Goal: Answer question/provide support: Share knowledge or assist other users

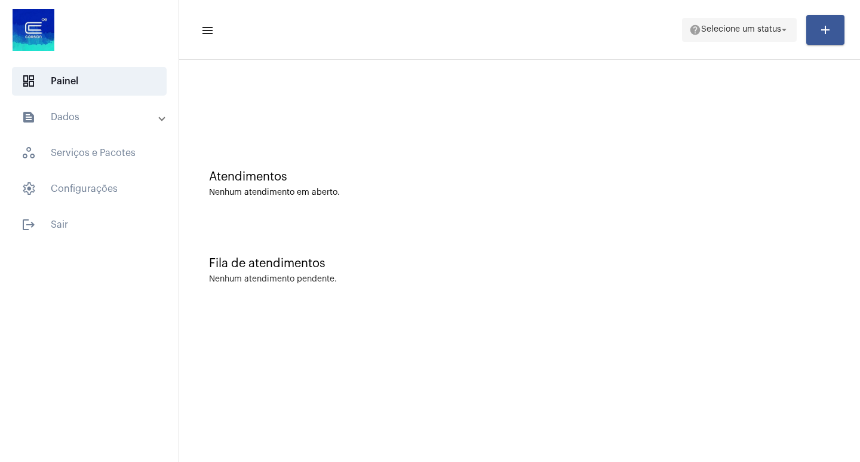
click at [737, 36] on span "help Selecione um status arrow_drop_down" at bounding box center [739, 30] width 100 height 22
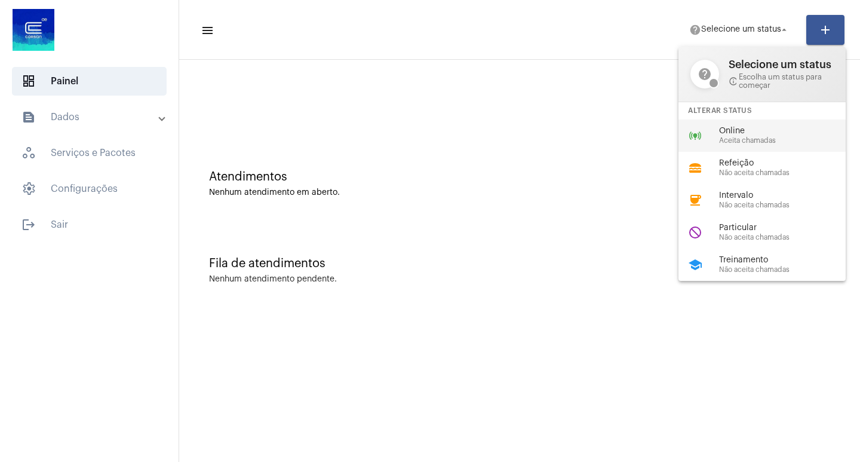
click at [775, 122] on div "online_prediction Online Aceita chamadas" at bounding box center [771, 135] width 186 height 32
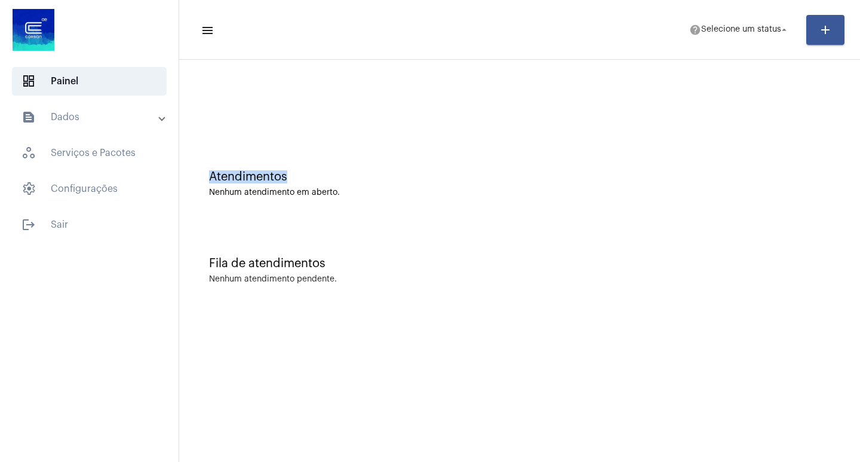
click at [775, 122] on div at bounding box center [519, 100] width 669 height 69
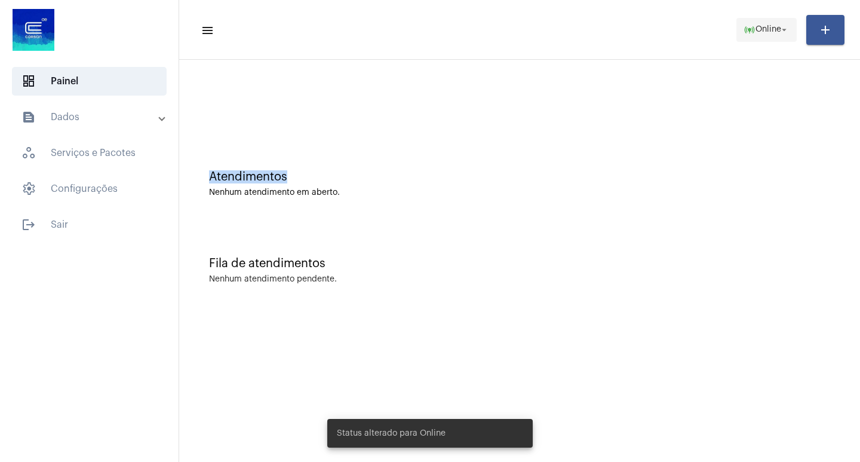
click at [759, 35] on span "online_prediction Online arrow_drop_down" at bounding box center [767, 30] width 46 height 22
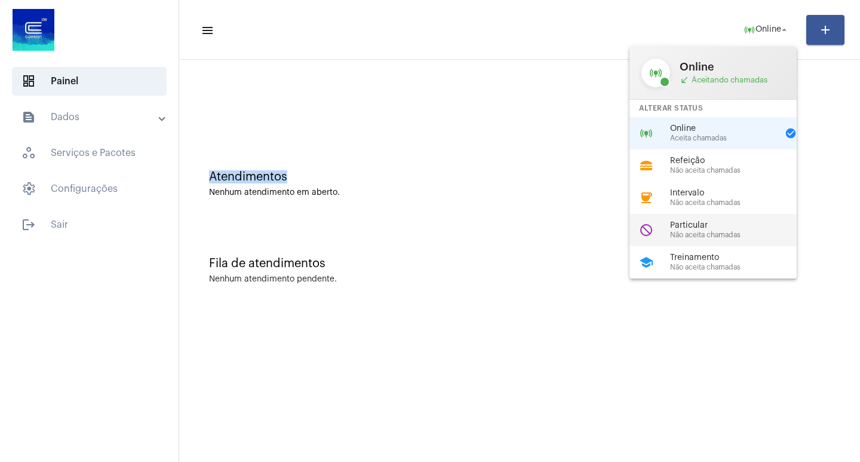
click at [731, 233] on span "Não aceita chamadas" at bounding box center [738, 235] width 136 height 8
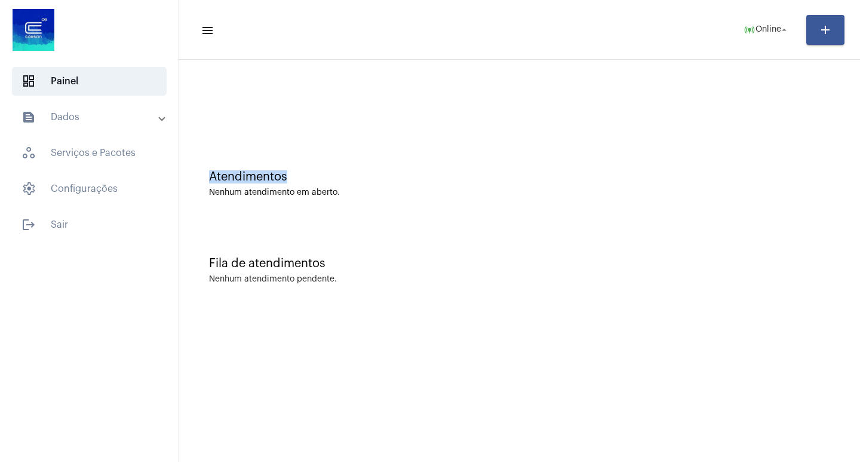
click at [731, 233] on div "Fila de atendimentos Nenhum atendimento pendente." at bounding box center [519, 264] width 669 height 87
click at [770, 26] on span "Particular" at bounding box center [763, 30] width 38 height 8
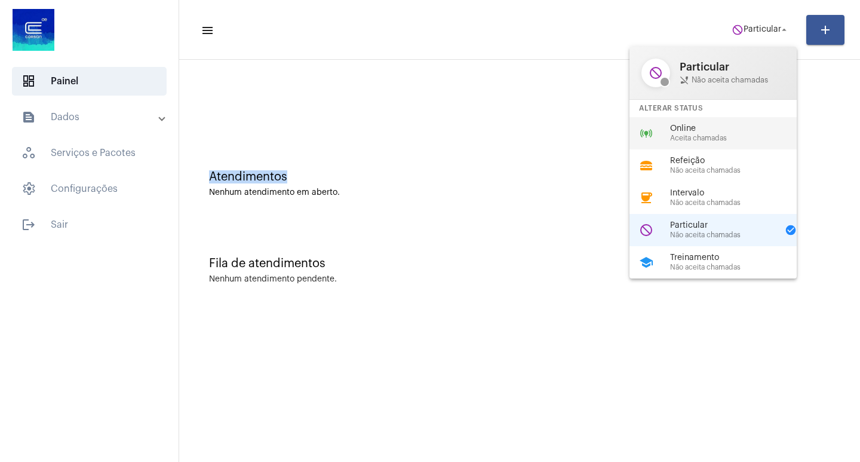
click at [747, 131] on span "Online" at bounding box center [738, 128] width 136 height 9
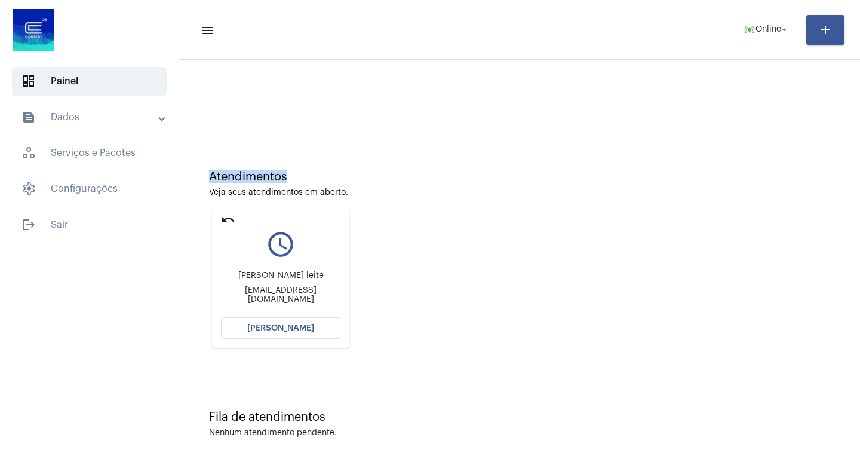
click at [336, 323] on button "[PERSON_NAME]" at bounding box center [280, 328] width 119 height 22
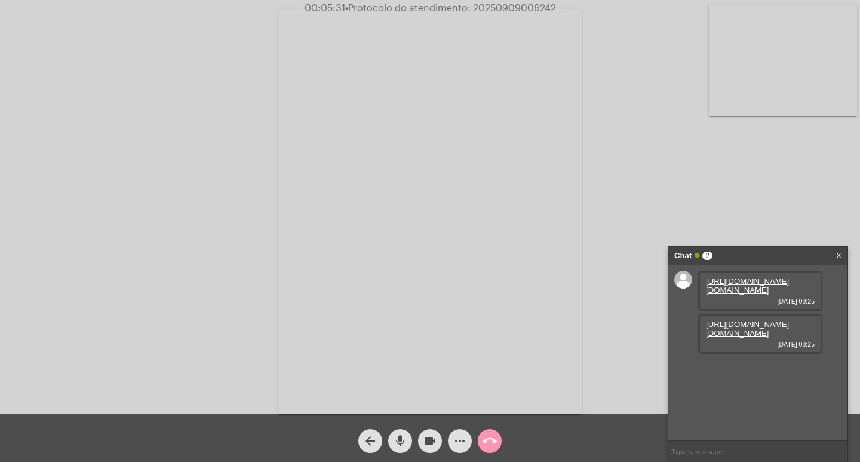
click at [776, 294] on link "[URL][DOMAIN_NAME][DOMAIN_NAME]" at bounding box center [747, 286] width 83 height 18
click at [725, 337] on link "[URL][DOMAIN_NAME][DOMAIN_NAME]" at bounding box center [747, 329] width 83 height 18
click at [432, 450] on span "videocam" at bounding box center [430, 441] width 14 height 24
click at [407, 440] on mat-icon "mic" at bounding box center [400, 441] width 14 height 14
click at [428, 443] on mat-icon "videocam_off" at bounding box center [430, 441] width 14 height 14
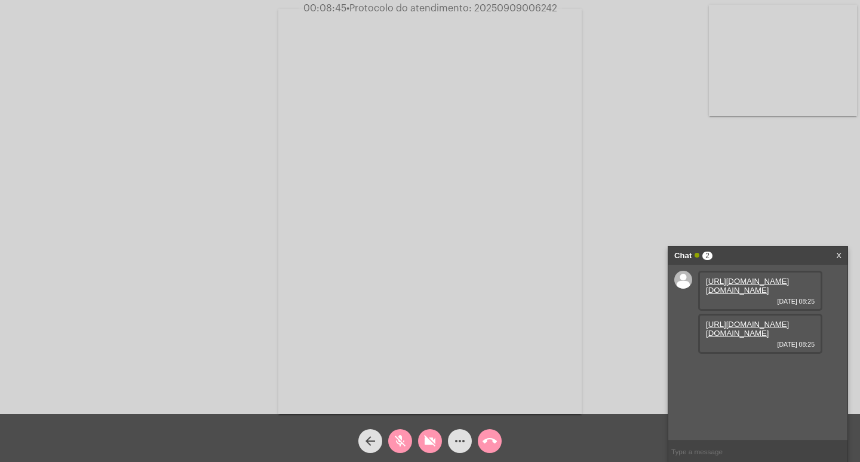
click at [428, 443] on mat-icon "videocam_off" at bounding box center [430, 441] width 14 height 14
click at [400, 438] on mat-icon "mic_off" at bounding box center [400, 441] width 14 height 14
click at [425, 448] on mat-icon "videocam_off" at bounding box center [430, 441] width 14 height 14
click at [400, 440] on mat-icon "mic_off" at bounding box center [400, 441] width 14 height 14
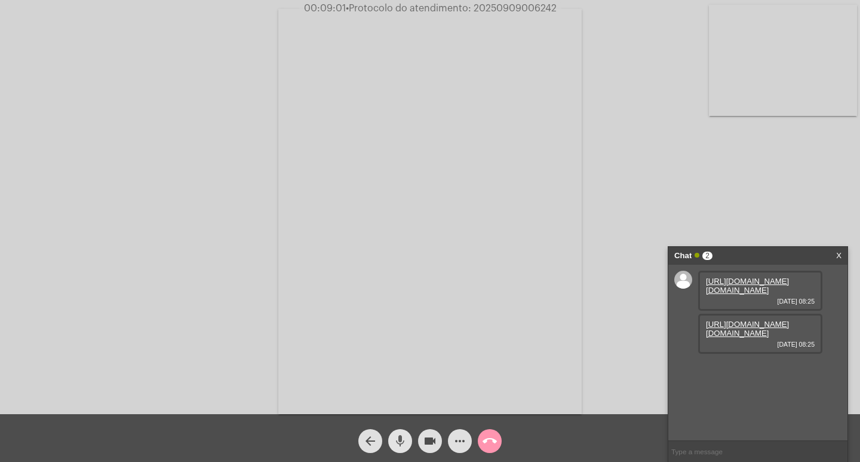
click at [400, 440] on mat-icon "mic" at bounding box center [400, 441] width 14 height 14
click at [422, 446] on button "videocam" at bounding box center [430, 441] width 24 height 24
click at [768, 371] on link "[URL][DOMAIN_NAME]" at bounding box center [747, 367] width 83 height 9
click at [739, 371] on link "[URL][DOMAIN_NAME]" at bounding box center [747, 367] width 83 height 9
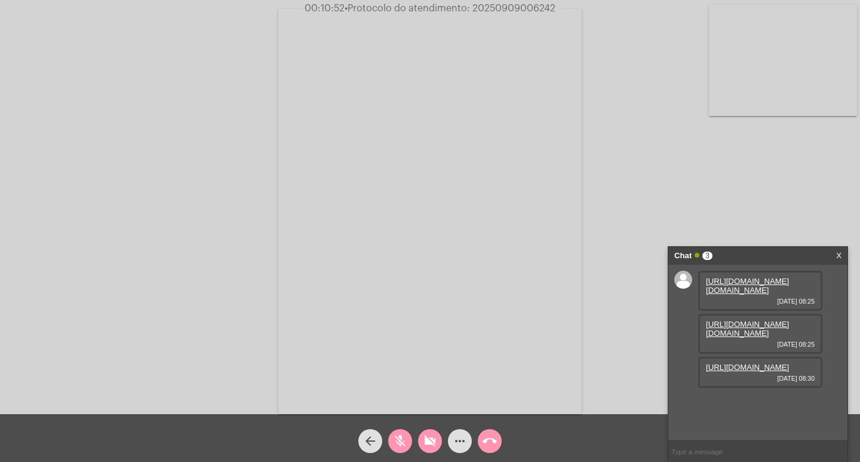
click at [730, 337] on link "[URL][DOMAIN_NAME][DOMAIN_NAME]" at bounding box center [747, 329] width 83 height 18
click at [751, 280] on link "[URL][DOMAIN_NAME][DOMAIN_NAME]" at bounding box center [747, 286] width 83 height 18
click at [755, 397] on link "[URL][DOMAIN_NAME][DOMAIN_NAME]" at bounding box center [747, 406] width 83 height 18
click at [401, 435] on mat-icon "mic_off" at bounding box center [400, 441] width 14 height 14
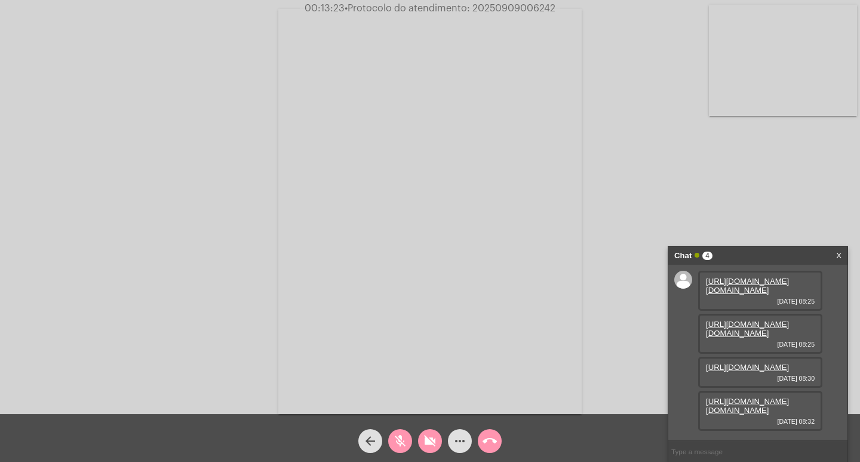
click at [401, 435] on mat-icon "mic_off" at bounding box center [400, 441] width 14 height 14
click at [435, 443] on mat-icon "videocam_off" at bounding box center [430, 441] width 14 height 14
click at [406, 437] on mat-icon "mic_off" at bounding box center [400, 441] width 14 height 14
click at [498, 10] on span "• Protocolo do atendimento: 20250909006242" at bounding box center [450, 9] width 211 height 10
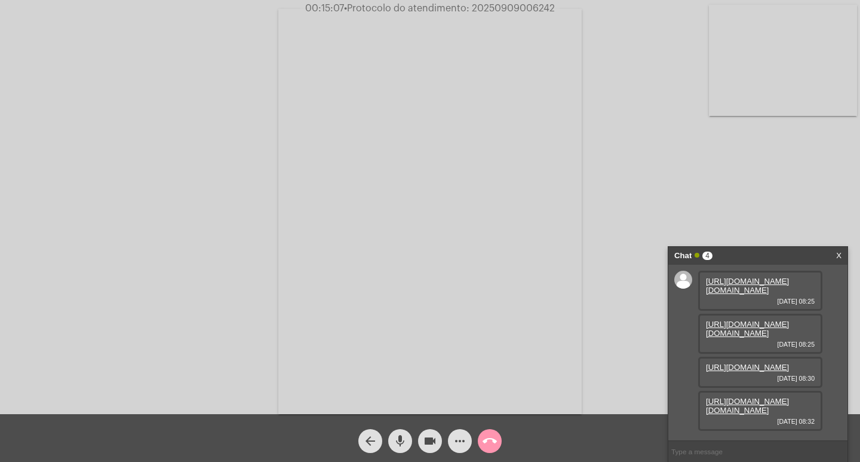
copy span "20250909006242"
click at [511, 32] on video at bounding box center [429, 211] width 303 height 405
click at [738, 448] on input "text" at bounding box center [757, 451] width 179 height 21
paste input "20250909006242"
type input "20250909006242"
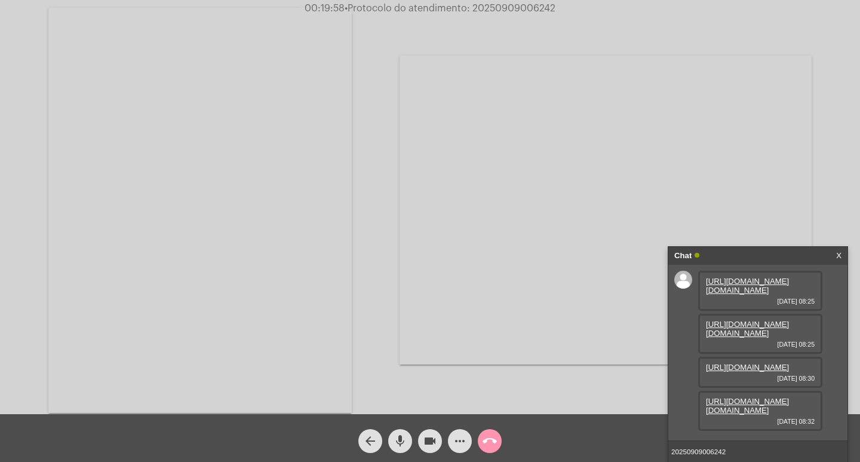
click at [523, 7] on span "• Protocolo do atendimento: 20250909006242" at bounding box center [450, 9] width 211 height 10
copy span "20250909006242"
click at [506, 45] on div "Acessando Câmera e Microfone..." at bounding box center [606, 210] width 412 height 411
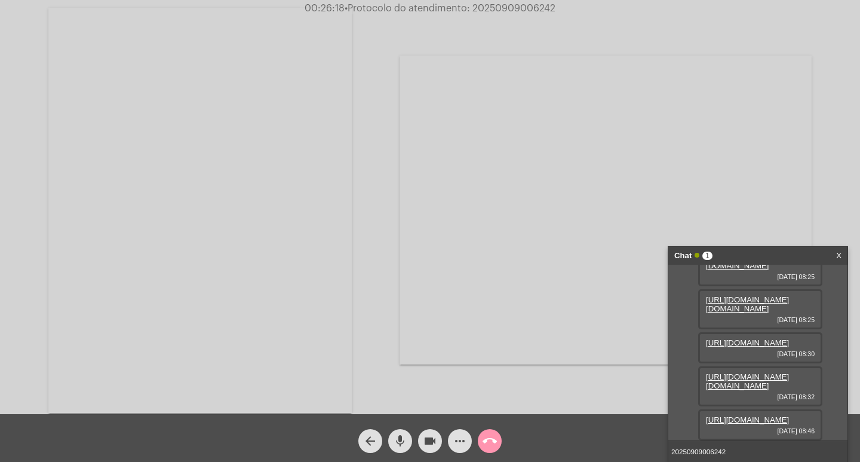
scroll to position [132, 0]
click at [786, 415] on link "[URL][DOMAIN_NAME]" at bounding box center [747, 419] width 83 height 9
click at [432, 435] on mat-icon "videocam" at bounding box center [430, 441] width 14 height 14
click at [470, 425] on div "more_horiz" at bounding box center [460, 438] width 30 height 30
click at [429, 445] on mat-icon "videocam_off" at bounding box center [430, 441] width 14 height 14
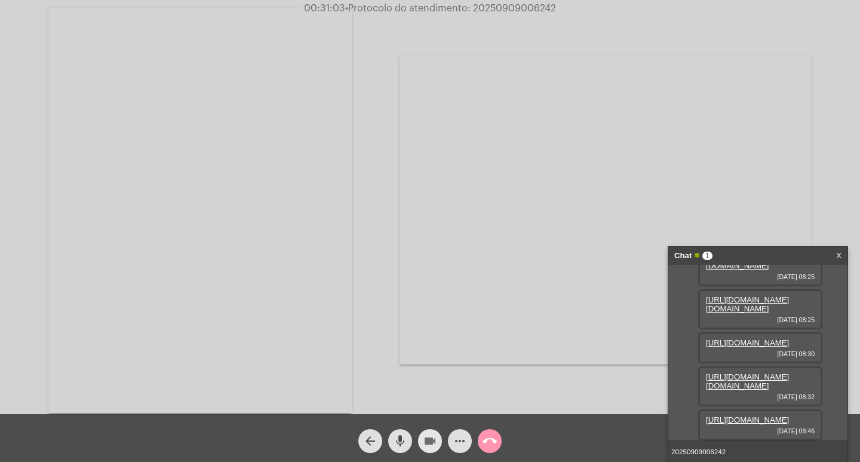
click at [428, 446] on mat-icon "videocam" at bounding box center [430, 441] width 14 height 14
click at [428, 446] on mat-icon "videocam_off" at bounding box center [430, 441] width 14 height 14
click at [753, 453] on input "20250909006242" at bounding box center [757, 451] width 179 height 21
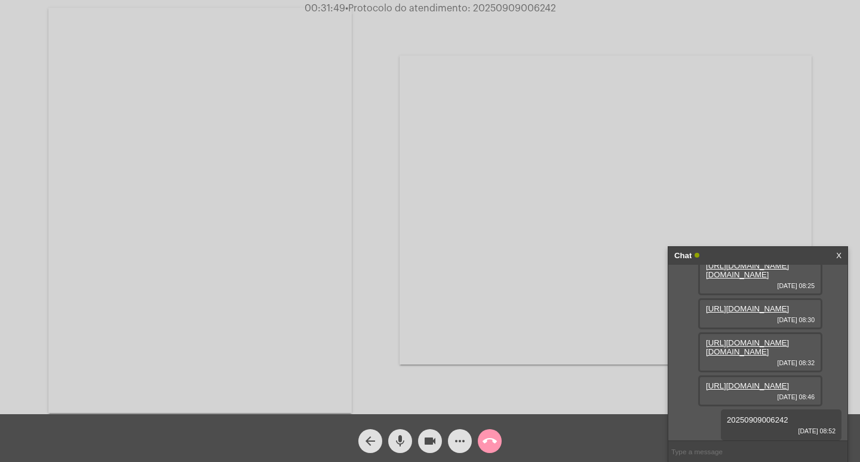
scroll to position [166, 0]
click at [435, 441] on mat-icon "videocam" at bounding box center [430, 441] width 14 height 14
click at [391, 436] on button "mic" at bounding box center [400, 441] width 24 height 24
click at [494, 434] on mat-icon "call_end" at bounding box center [490, 441] width 14 height 14
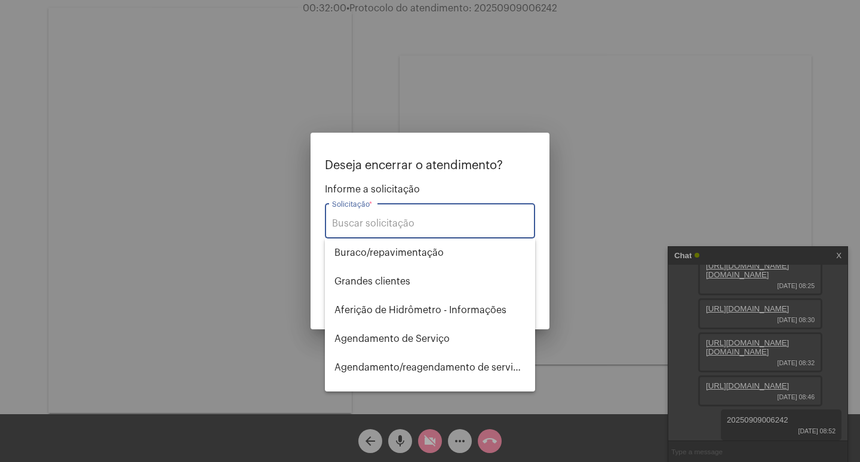
click at [385, 213] on div "Solicitação *" at bounding box center [430, 220] width 196 height 38
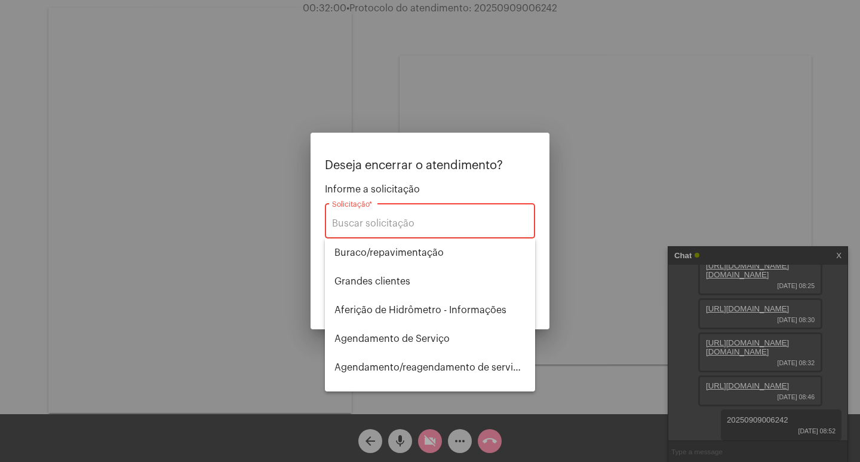
click at [385, 213] on div "Solicitação *" at bounding box center [430, 220] width 196 height 38
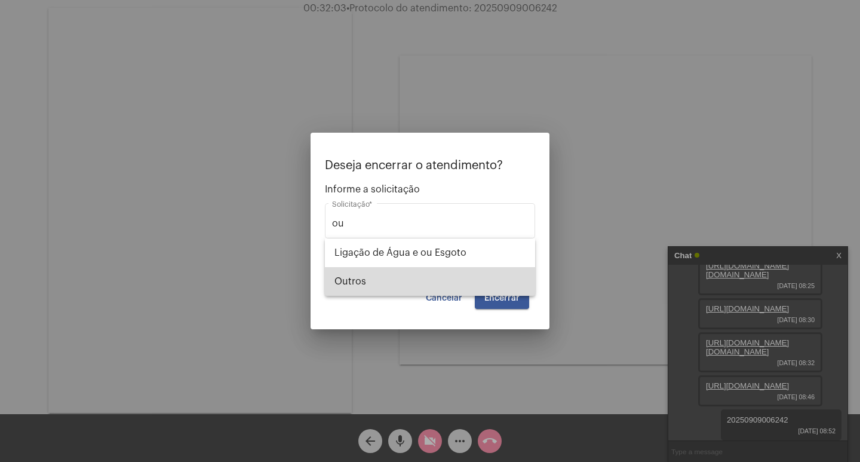
click at [405, 280] on span "Outros" at bounding box center [429, 281] width 191 height 29
type input "Outros"
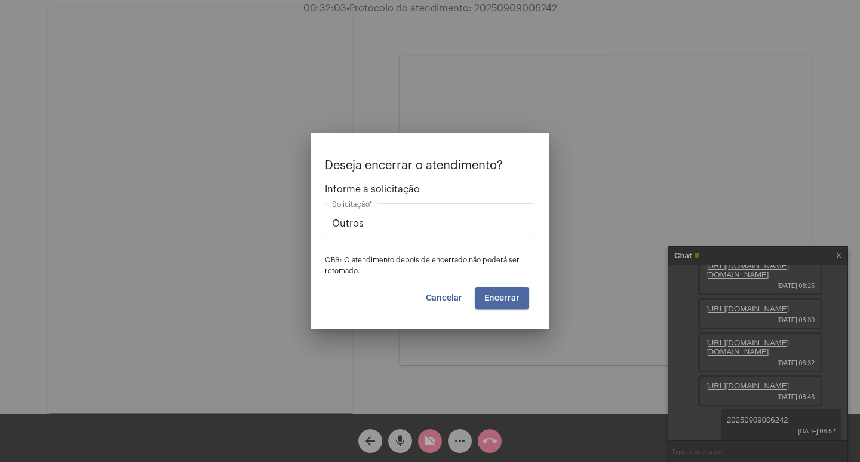
click at [500, 294] on span "Encerrar" at bounding box center [501, 298] width 35 height 8
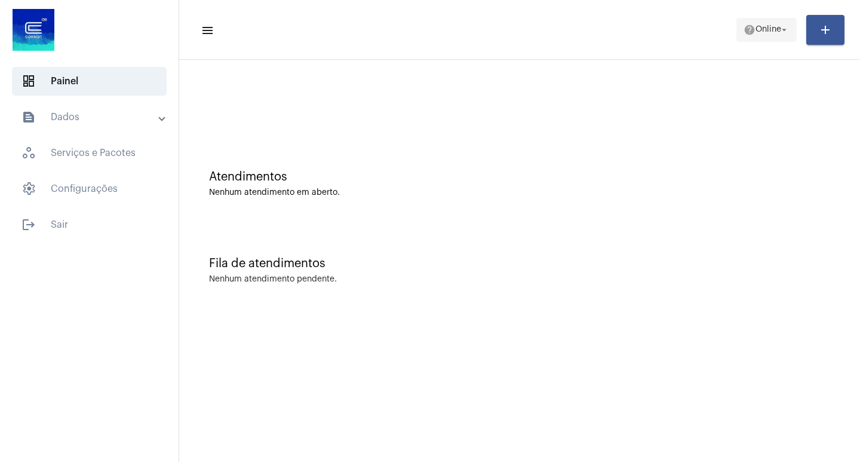
click at [736, 38] on button "help Online arrow_drop_down" at bounding box center [766, 30] width 60 height 24
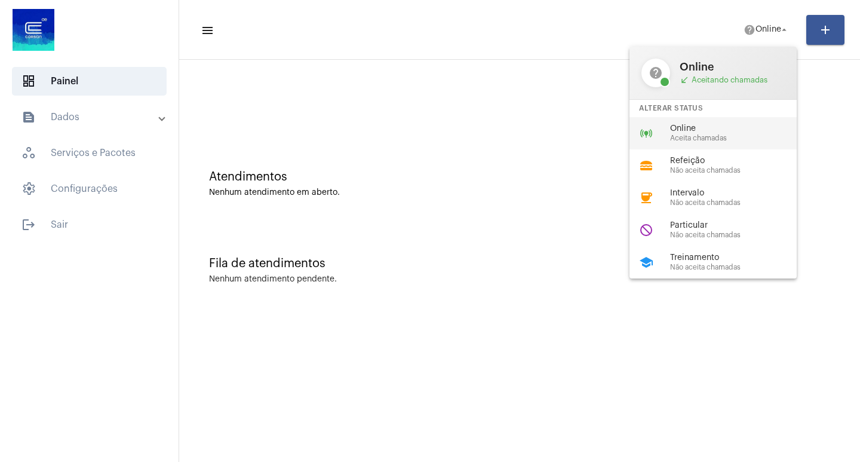
click at [724, 127] on span "Online" at bounding box center [738, 128] width 136 height 9
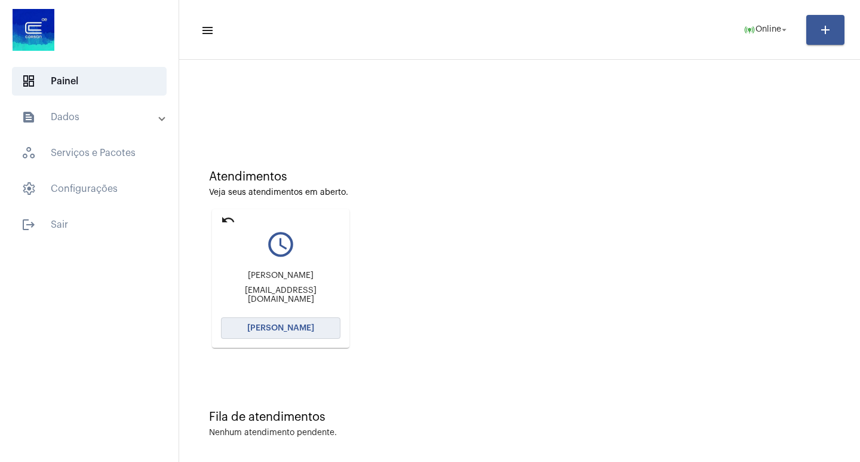
click at [312, 331] on button "[PERSON_NAME]" at bounding box center [280, 328] width 119 height 22
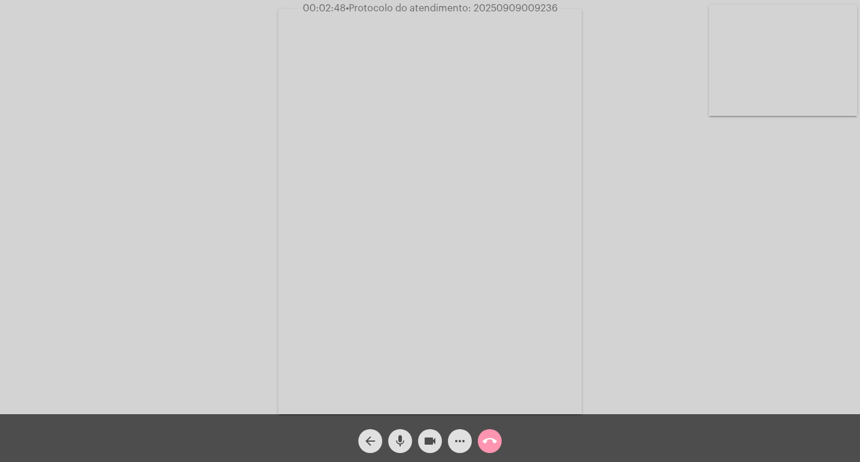
click at [423, 443] on mat-icon "videocam" at bounding box center [430, 441] width 14 height 14
drag, startPoint x: 380, startPoint y: 432, endPoint x: 398, endPoint y: 435, distance: 18.1
click at [391, 433] on div "arrow_back mic videocam_off more_horiz call_end" at bounding box center [430, 438] width 860 height 48
click at [402, 435] on mat-icon "mic" at bounding box center [400, 441] width 14 height 14
click at [431, 431] on span "videocam_off" at bounding box center [430, 441] width 14 height 24
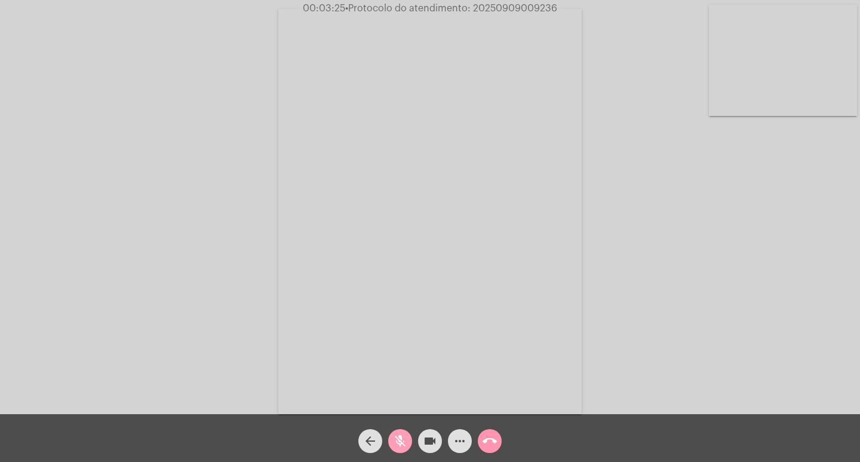
click at [389, 435] on button "mic_off" at bounding box center [400, 441] width 24 height 24
click at [406, 438] on mat-icon "mic" at bounding box center [400, 441] width 14 height 14
click at [409, 438] on button "mic_off" at bounding box center [400, 441] width 24 height 24
click at [426, 444] on mat-icon "videocam" at bounding box center [430, 441] width 14 height 14
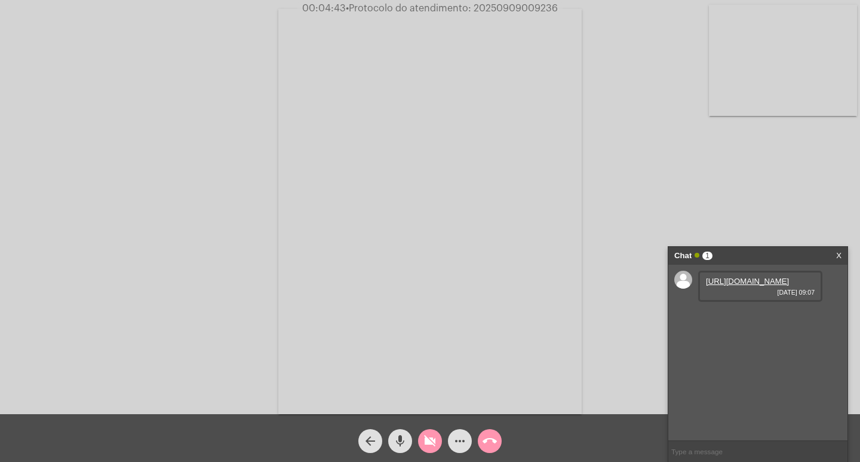
click at [763, 285] on link "[URL][DOMAIN_NAME]" at bounding box center [747, 281] width 83 height 9
click at [769, 320] on link "[URL][DOMAIN_NAME]" at bounding box center [747, 315] width 83 height 9
click at [757, 284] on link "[URL][DOMAIN_NAME]" at bounding box center [747, 281] width 83 height 9
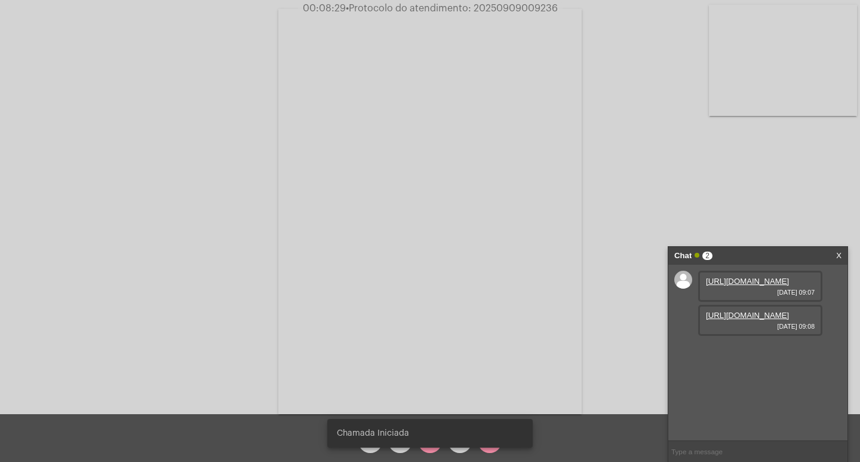
click at [427, 445] on snack-bar-container "Chamada Iniciada" at bounding box center [429, 433] width 205 height 29
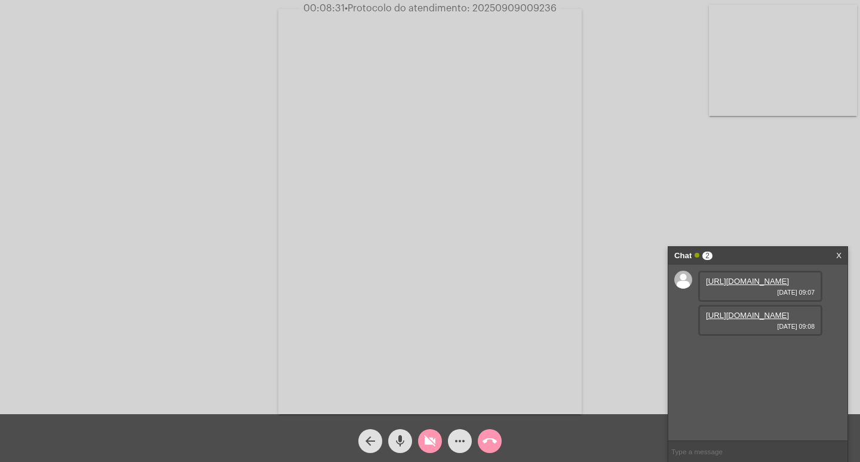
click at [427, 445] on mat-icon "videocam_off" at bounding box center [430, 441] width 14 height 14
click at [742, 354] on link "[URL][DOMAIN_NAME]" at bounding box center [747, 349] width 83 height 9
click at [632, 288] on div "Acessando Câmera e Microfone..." at bounding box center [430, 210] width 858 height 414
click at [745, 320] on link "[URL][DOMAIN_NAME]" at bounding box center [747, 315] width 83 height 9
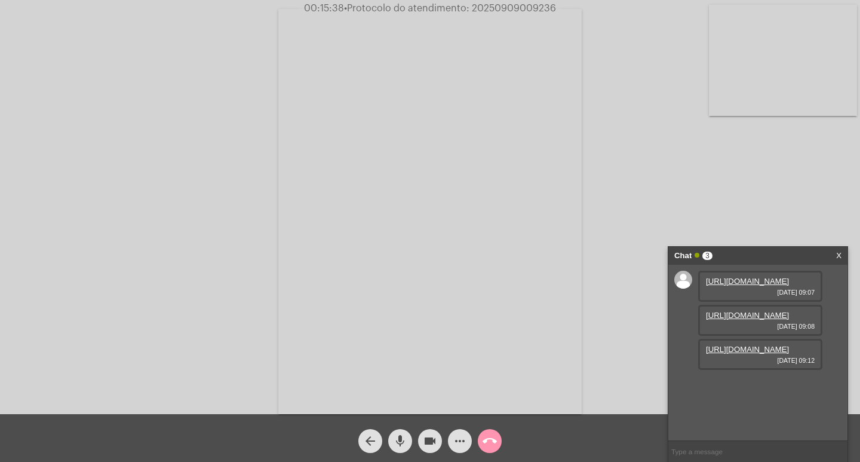
click at [426, 226] on video at bounding box center [429, 211] width 303 height 405
click at [271, 308] on video at bounding box center [199, 210] width 303 height 405
click at [426, 441] on mat-icon "videocam" at bounding box center [430, 441] width 14 height 14
click at [397, 440] on mat-icon "mic" at bounding box center [400, 441] width 14 height 14
click at [429, 425] on div "videocam_off" at bounding box center [430, 438] width 30 height 30
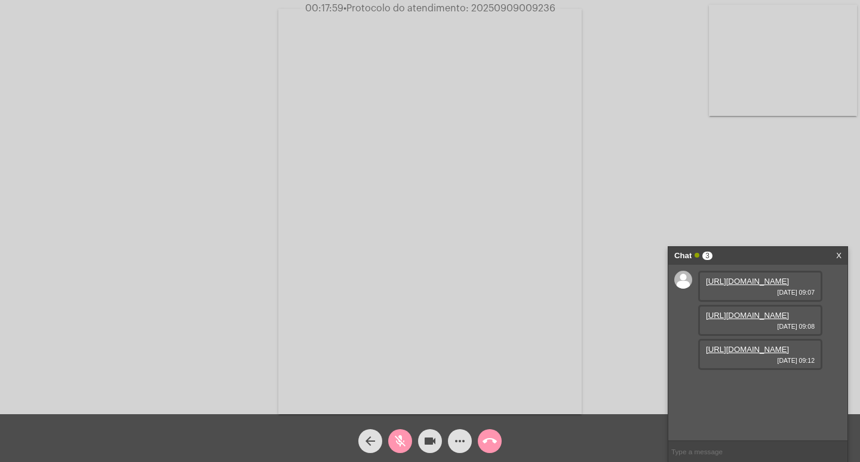
click at [399, 438] on mat-icon "mic_off" at bounding box center [400, 441] width 14 height 14
click at [399, 438] on mat-icon "mic" at bounding box center [400, 441] width 14 height 14
click at [400, 431] on span "mic_off" at bounding box center [400, 441] width 14 height 24
click at [437, 443] on mat-icon "videocam" at bounding box center [430, 441] width 14 height 14
click at [420, 441] on button "videocam_off" at bounding box center [430, 441] width 24 height 24
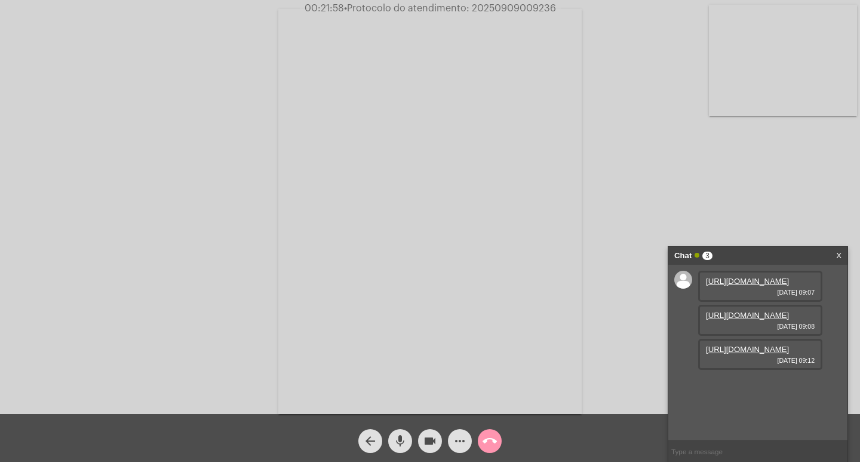
click at [425, 439] on mat-icon "videocam" at bounding box center [430, 441] width 14 height 14
click at [425, 444] on mat-icon "videocam_off" at bounding box center [430, 441] width 14 height 14
click at [431, 452] on span "videocam" at bounding box center [430, 441] width 14 height 24
click at [431, 443] on mat-icon "videocam_off" at bounding box center [430, 441] width 14 height 14
click at [456, 443] on mat-icon "more_horiz" at bounding box center [460, 441] width 14 height 14
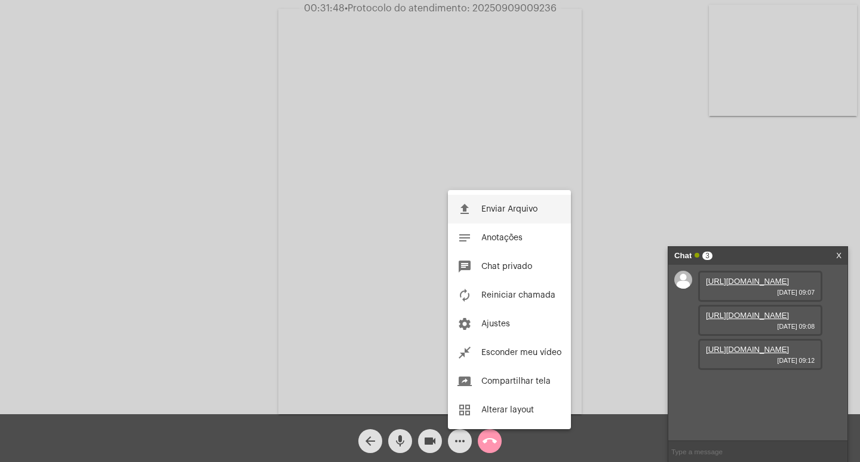
click at [501, 217] on button "file_upload Enviar Arquivo" at bounding box center [509, 209] width 123 height 29
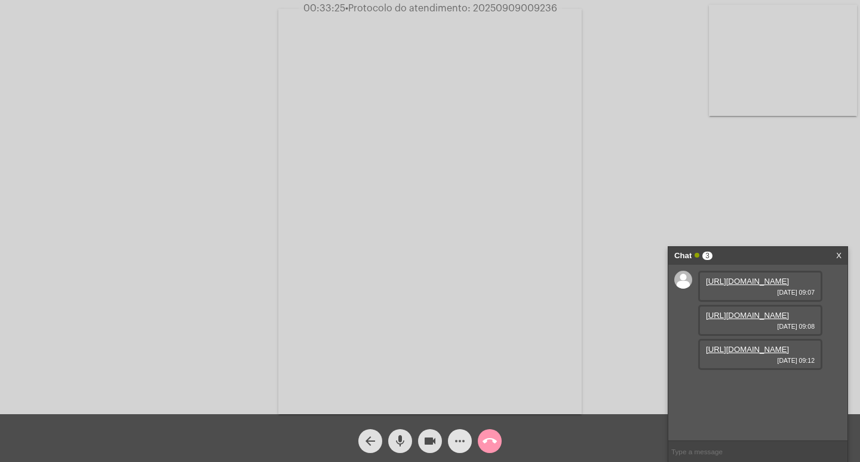
click at [465, 437] on mat-icon "more_horiz" at bounding box center [460, 441] width 14 height 14
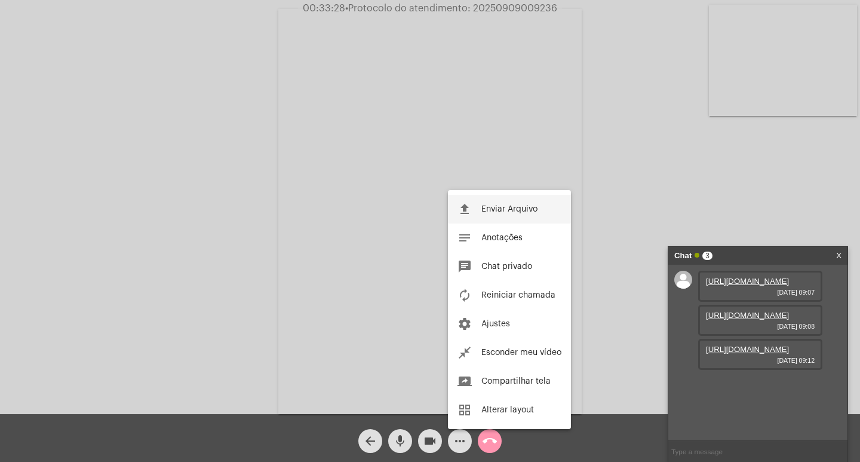
click at [529, 211] on span "Enviar Arquivo" at bounding box center [509, 209] width 56 height 8
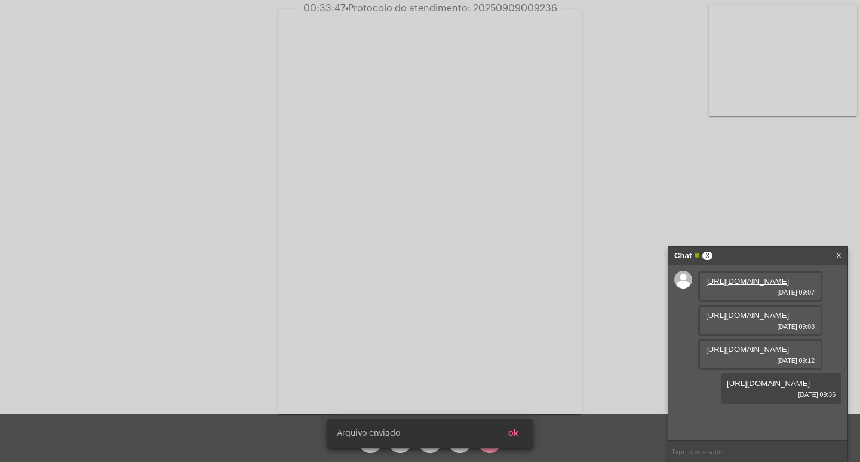
scroll to position [71, 0]
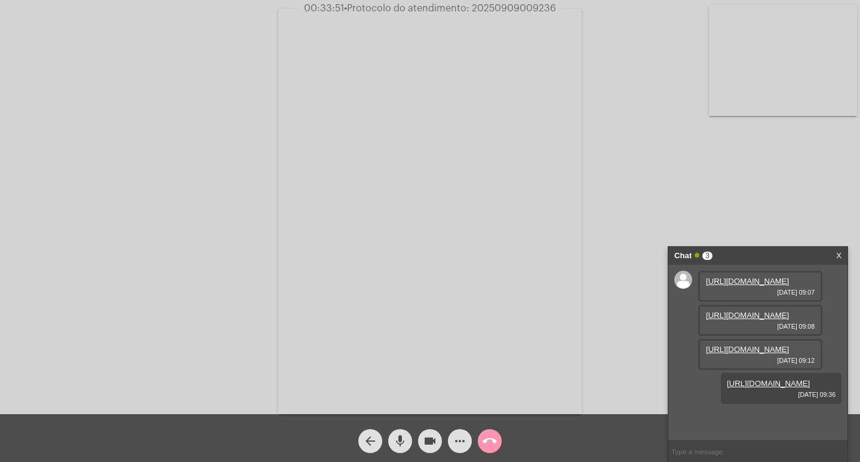
click at [529, 7] on span "• Protocolo do atendimento: 20250909009236" at bounding box center [450, 9] width 212 height 10
copy span "20250909009236"
click at [612, 244] on div "Acessando Câmera e Microfone..." at bounding box center [430, 210] width 858 height 414
click at [692, 446] on input "text" at bounding box center [757, 451] width 179 height 21
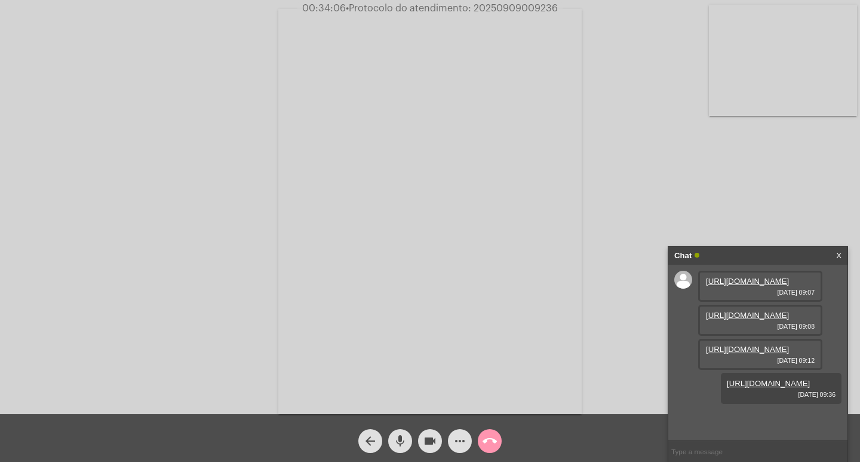
paste input "20250909009236"
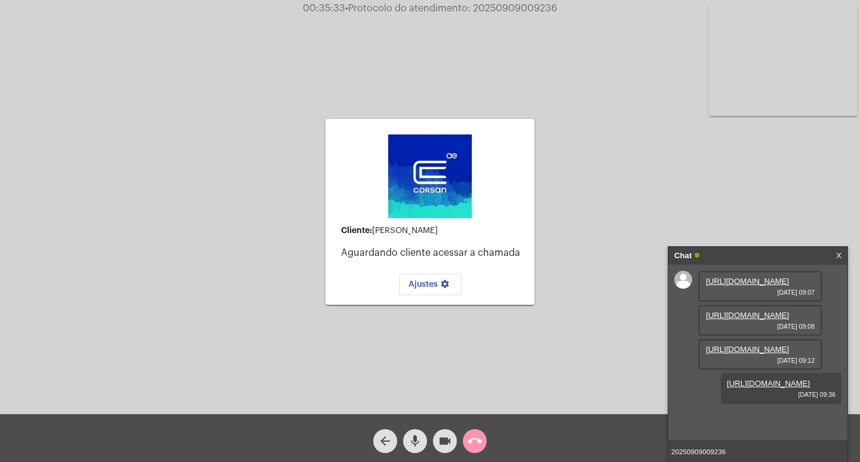
type input "20250909009236"
click at [478, 450] on span "call_end" at bounding box center [475, 441] width 14 height 24
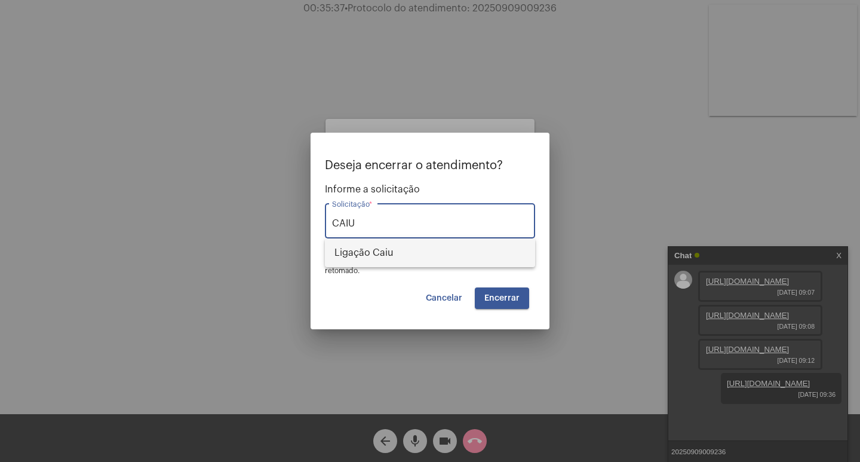
click at [440, 267] on span "Ligação Caiu" at bounding box center [429, 252] width 191 height 29
type input "Ligação Caiu"
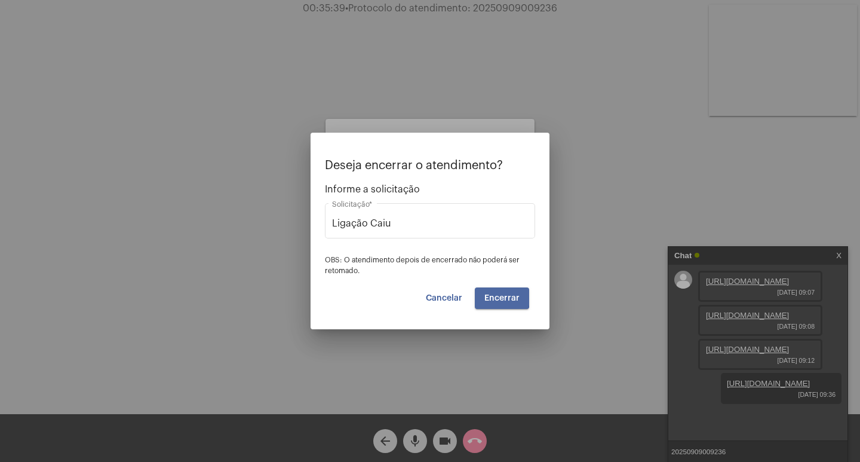
click at [496, 294] on span "Encerrar" at bounding box center [501, 298] width 35 height 8
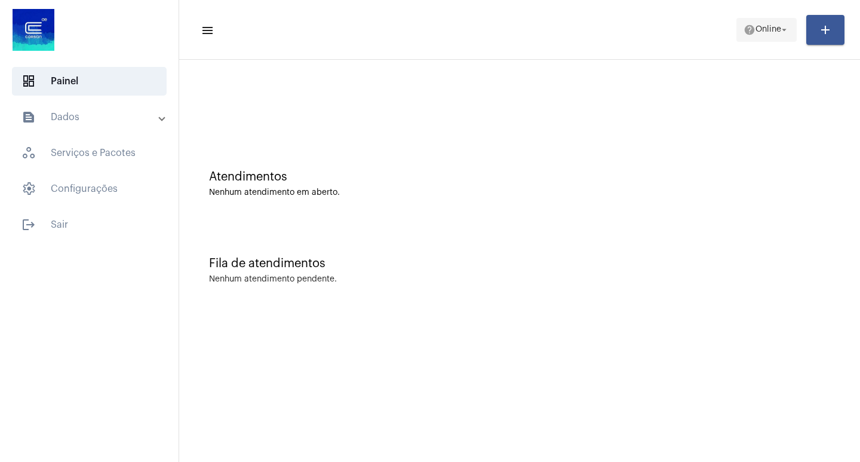
click at [759, 24] on span "help Online arrow_drop_down" at bounding box center [767, 30] width 46 height 22
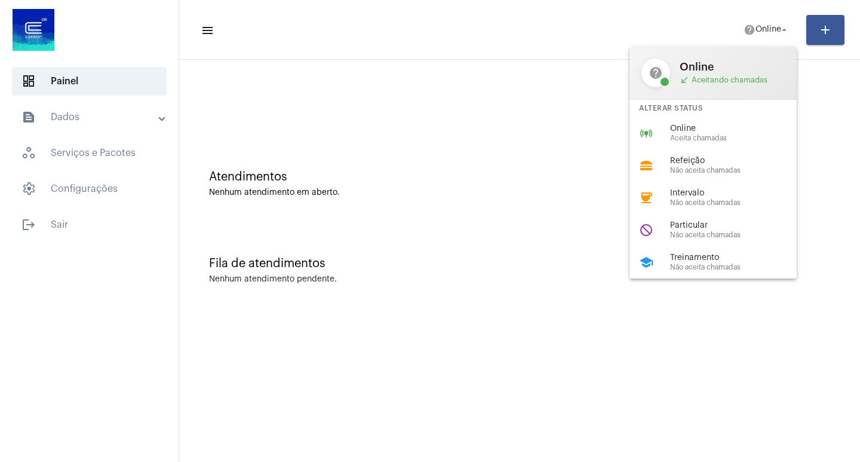
drag, startPoint x: 735, startPoint y: 123, endPoint x: 713, endPoint y: 105, distance: 29.3
click at [732, 123] on div "online_prediction Online Aceita chamadas" at bounding box center [723, 133] width 186 height 32
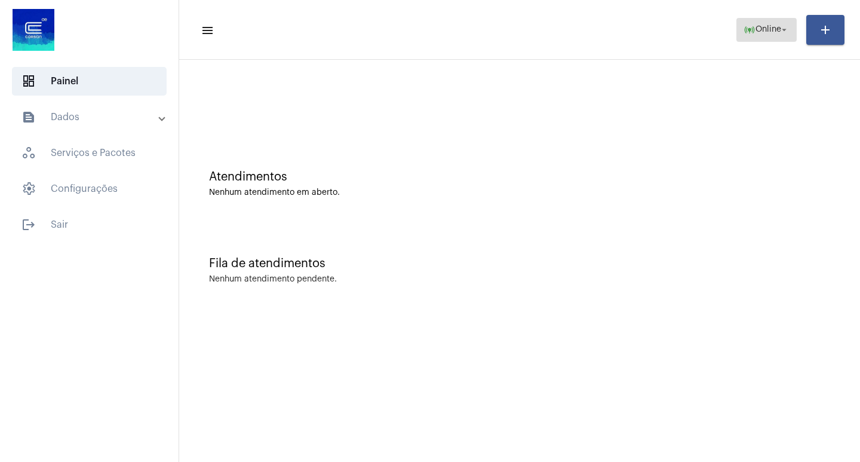
click at [781, 35] on span "online_prediction Online arrow_drop_down" at bounding box center [767, 30] width 46 height 22
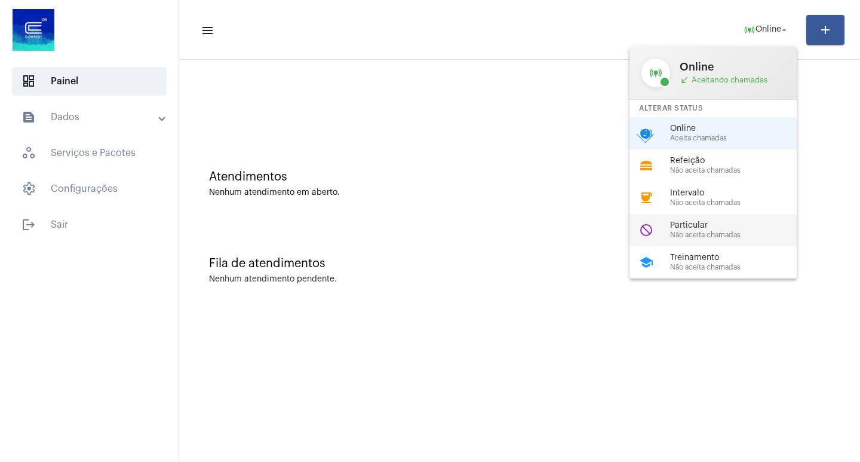
click at [732, 228] on span "Particular" at bounding box center [738, 225] width 136 height 9
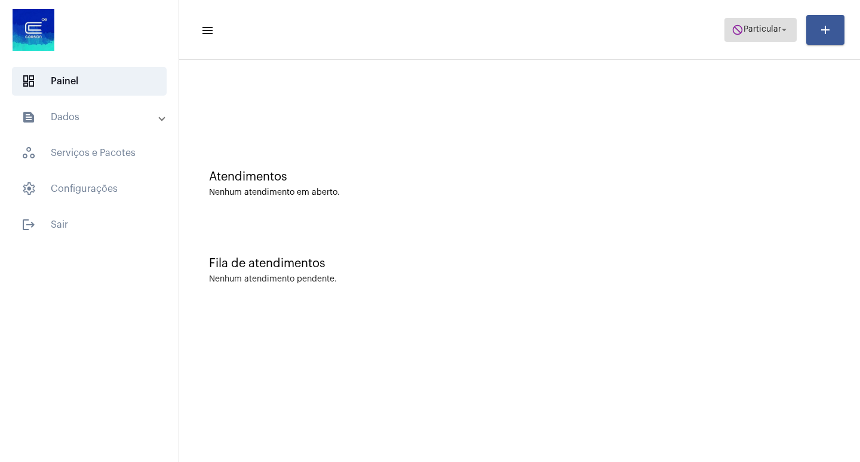
click at [738, 24] on mat-icon "do_not_disturb" at bounding box center [738, 30] width 12 height 12
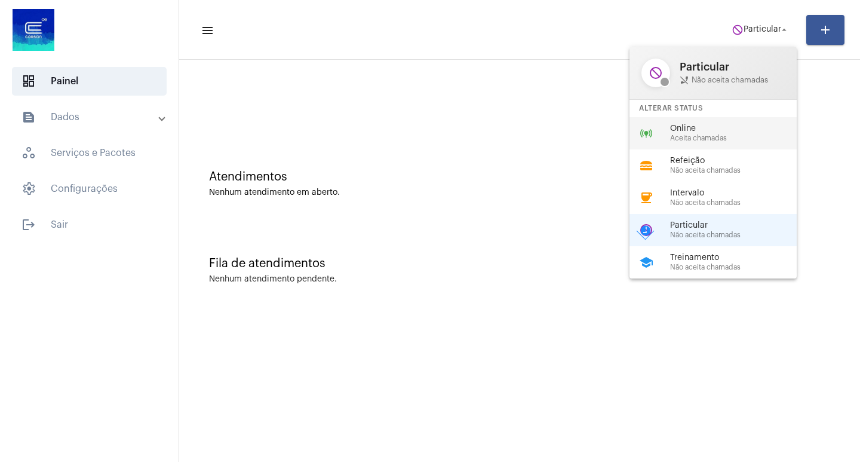
click at [684, 119] on div "online_prediction Online Aceita chamadas" at bounding box center [723, 133] width 186 height 32
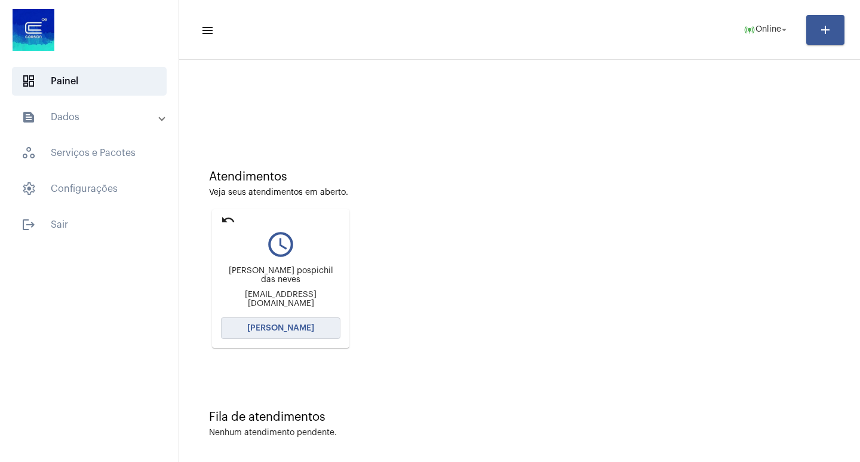
click at [298, 334] on button "[PERSON_NAME]" at bounding box center [280, 328] width 119 height 22
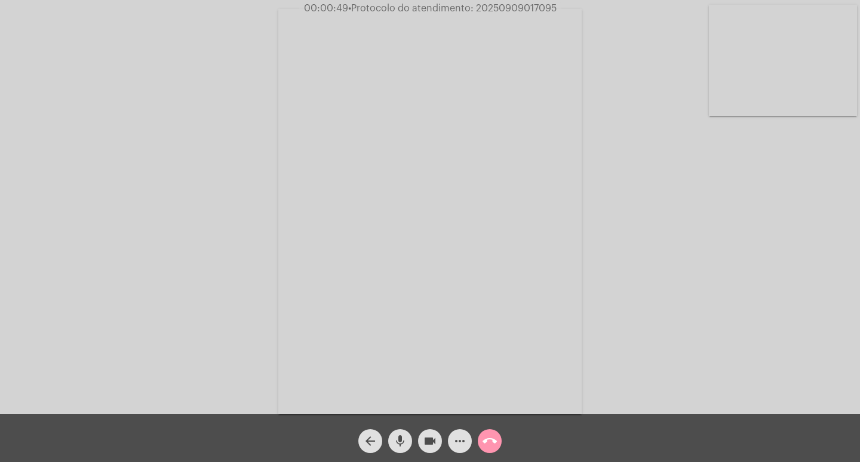
click at [487, 436] on mat-icon "call_end" at bounding box center [490, 441] width 14 height 14
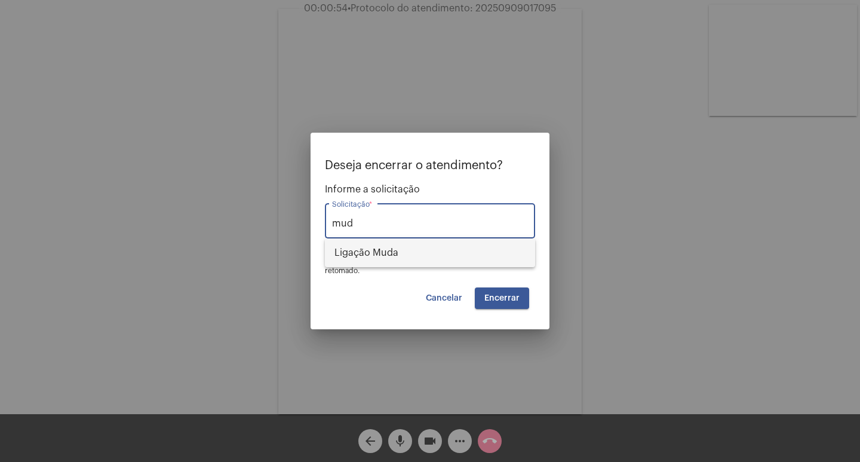
click at [421, 245] on span "Ligação Muda" at bounding box center [429, 252] width 191 height 29
type input "Ligação Muda"
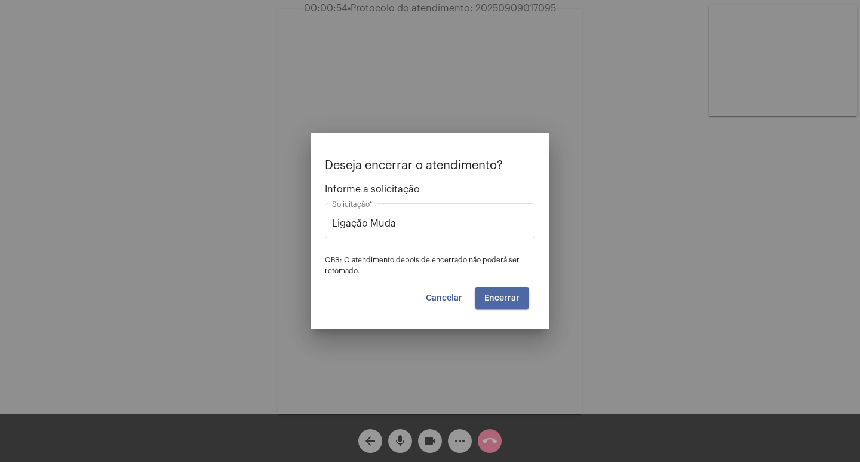
click at [494, 299] on span "Encerrar" at bounding box center [501, 298] width 35 height 8
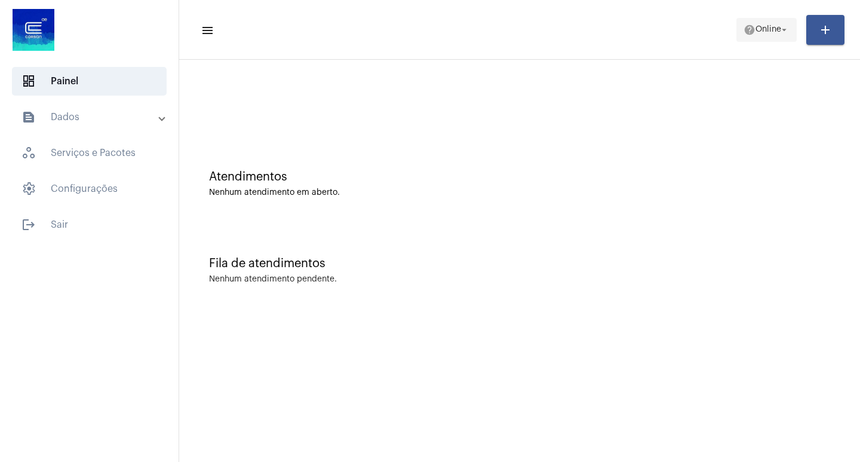
click at [760, 35] on span "help Online arrow_drop_down" at bounding box center [767, 30] width 46 height 22
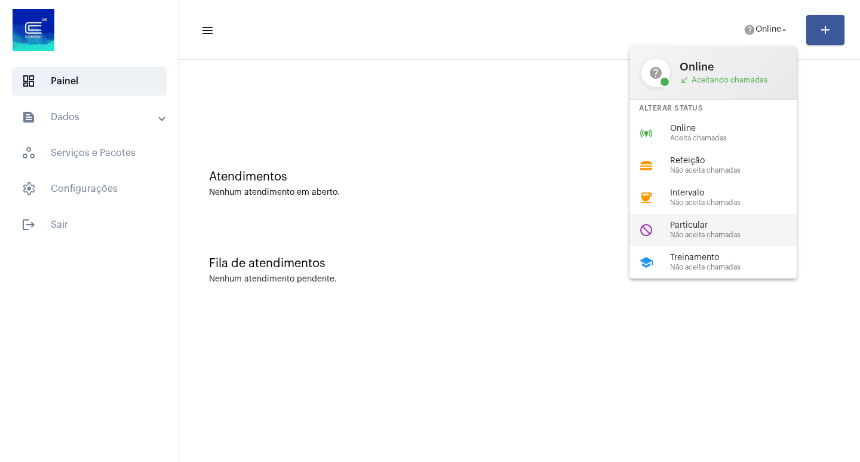
click at [719, 234] on span "Não aceita chamadas" at bounding box center [738, 235] width 136 height 8
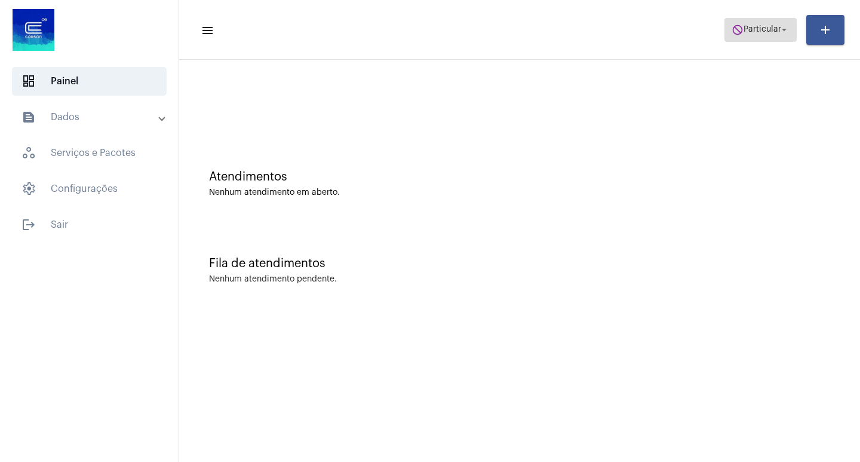
click at [778, 23] on span "do_not_disturb Particular arrow_drop_down" at bounding box center [761, 30] width 58 height 22
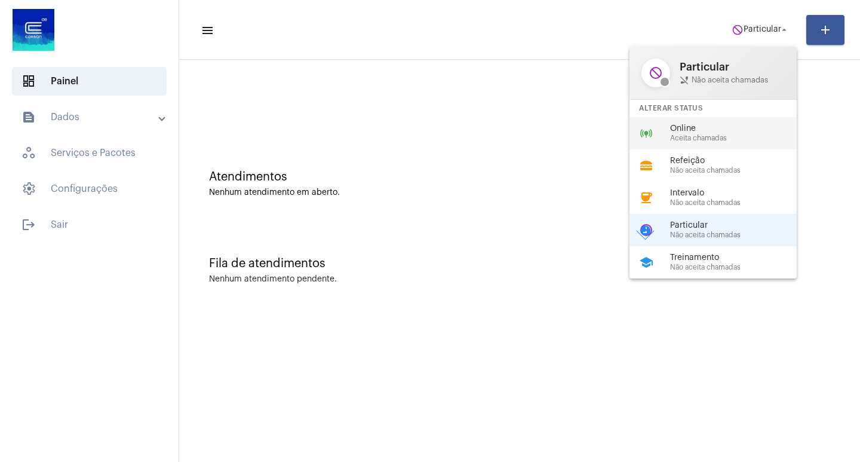
click at [734, 117] on div "online_prediction Online Aceita chamadas" at bounding box center [723, 133] width 186 height 32
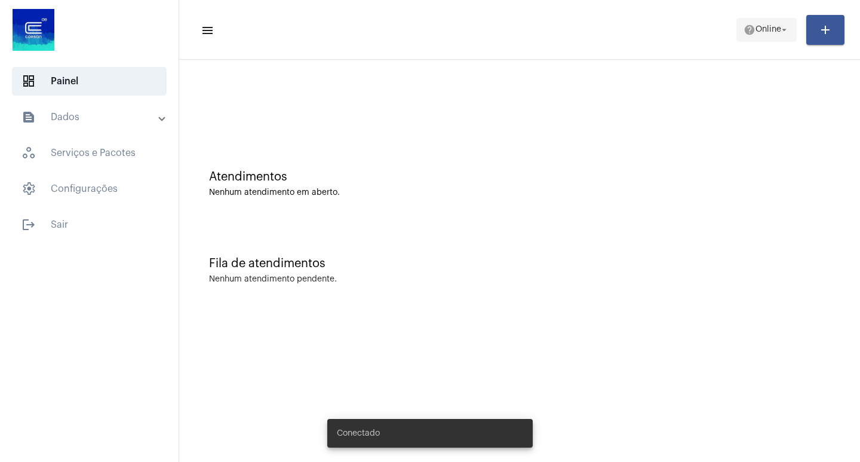
click at [768, 47] on mat-toolbar-row "menu help Online arrow_drop_down add" at bounding box center [519, 30] width 681 height 38
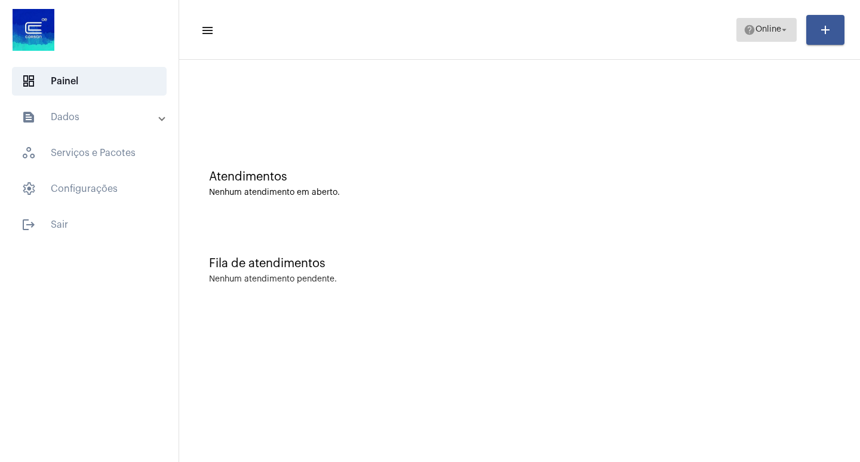
click at [760, 33] on span "help Online arrow_drop_down" at bounding box center [767, 30] width 46 height 22
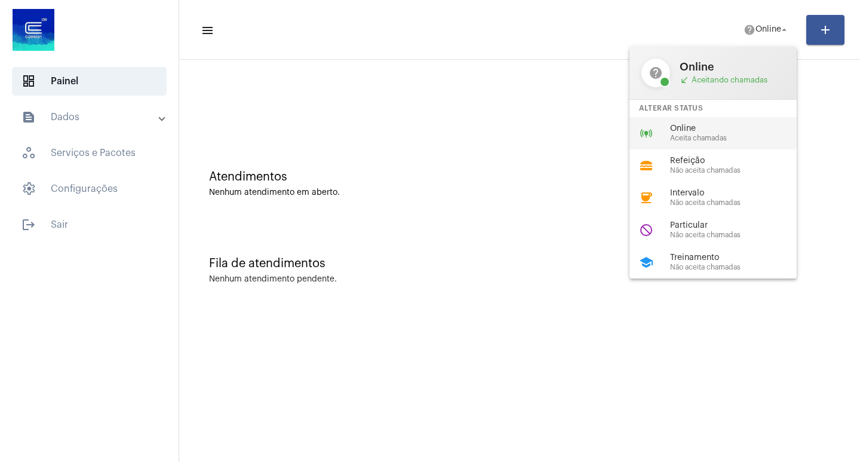
click at [744, 144] on div "online_prediction Online Aceita chamadas" at bounding box center [723, 133] width 186 height 32
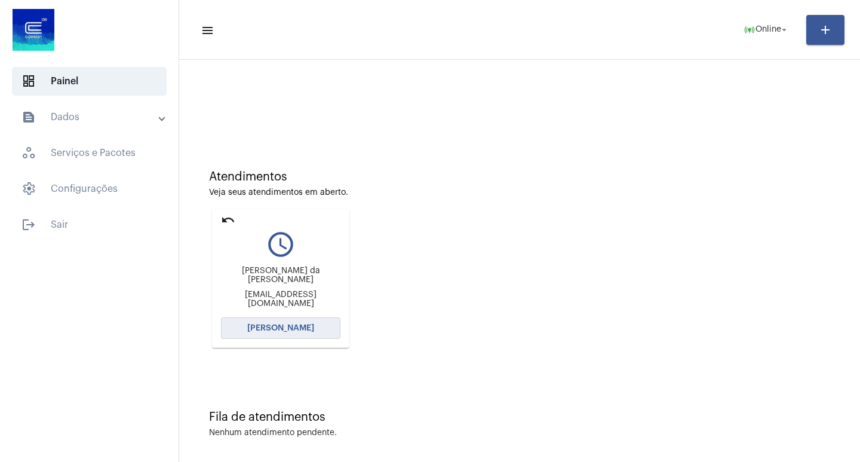
click at [297, 337] on button "[PERSON_NAME]" at bounding box center [280, 328] width 119 height 22
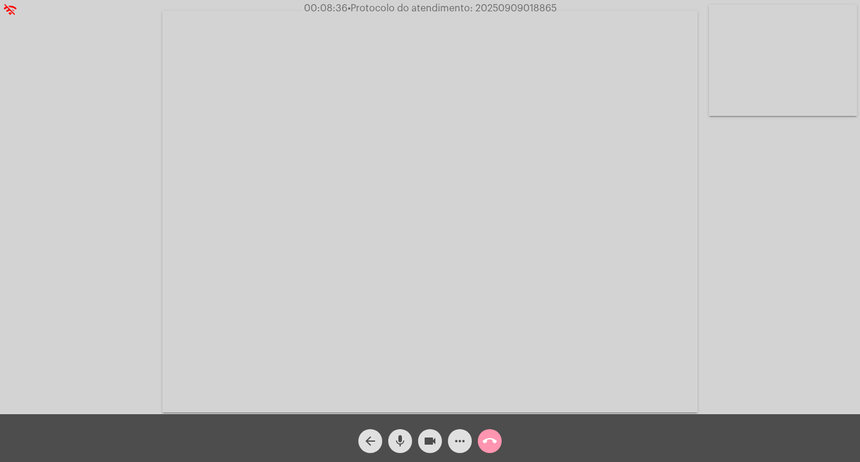
click at [488, 11] on span "• Protocolo do atendimento: 20250909018865" at bounding box center [452, 9] width 209 height 10
drag, startPoint x: 491, startPoint y: 22, endPoint x: 462, endPoint y: 60, distance: 47.8
click at [466, 99] on video at bounding box center [429, 211] width 535 height 401
click at [521, 8] on span "• Protocolo do atendimento: 20250909018865" at bounding box center [452, 9] width 209 height 10
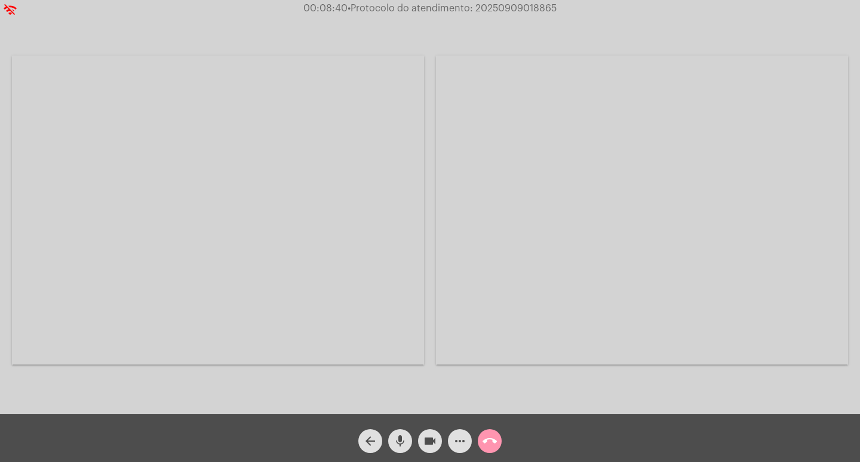
click at [521, 11] on span "• Protocolo do atendimento: 20250909018865" at bounding box center [452, 9] width 209 height 10
copy span "20250909018865"
click at [463, 429] on span "more_horiz" at bounding box center [460, 441] width 14 height 24
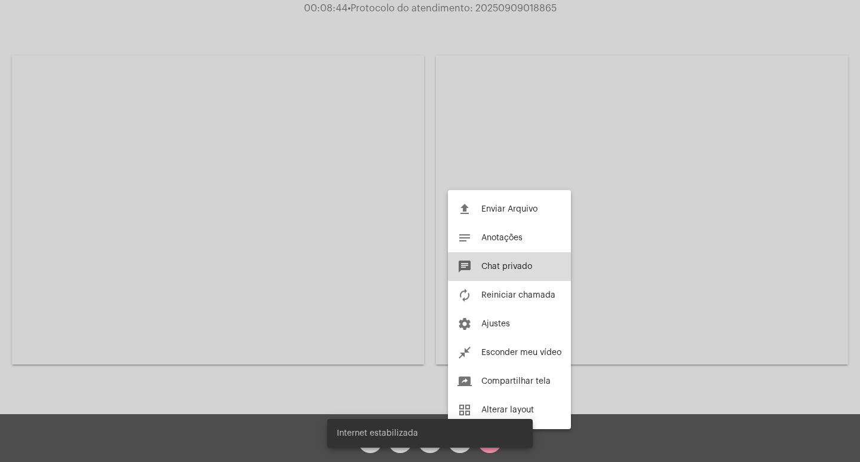
click at [536, 274] on button "chat Chat privado" at bounding box center [509, 266] width 123 height 29
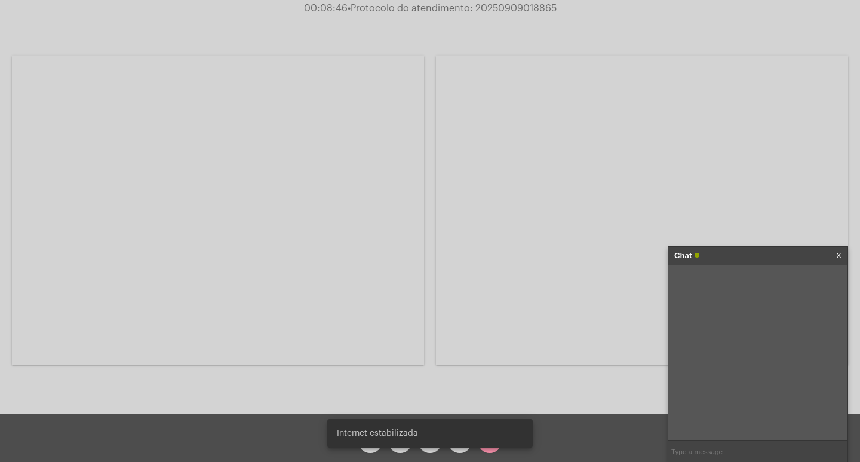
click at [675, 446] on input "text" at bounding box center [757, 451] width 179 height 21
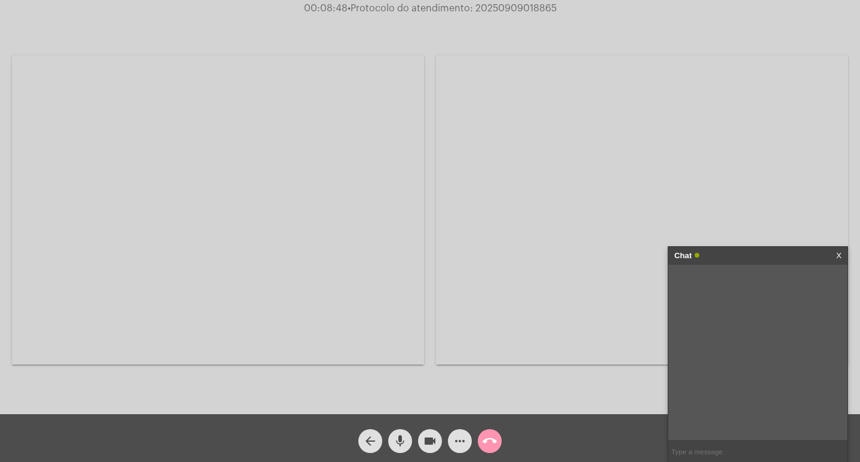
paste input "20250909018865"
type input "20250909018865"
click at [498, 410] on div "Acessando Câmera e Microfone..." at bounding box center [642, 210] width 412 height 411
click at [431, 446] on mat-icon "videocam" at bounding box center [430, 441] width 14 height 14
click at [398, 440] on mat-icon "mic" at bounding box center [400, 441] width 14 height 14
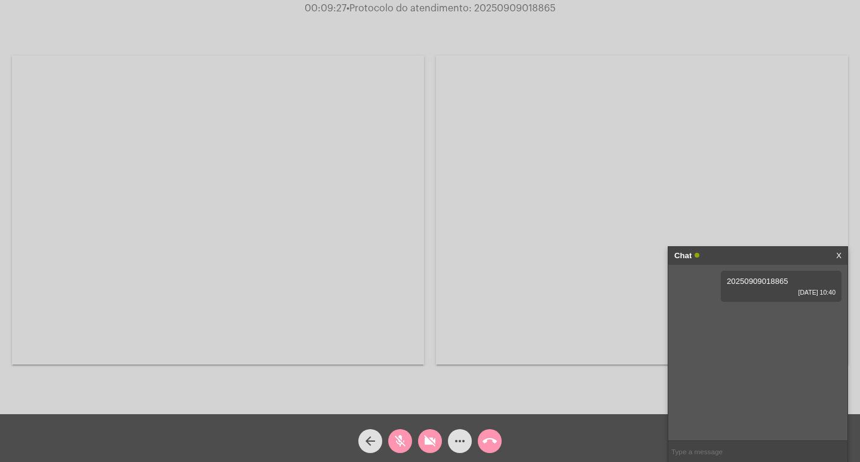
click at [490, 443] on mat-icon "call_end" at bounding box center [490, 441] width 14 height 14
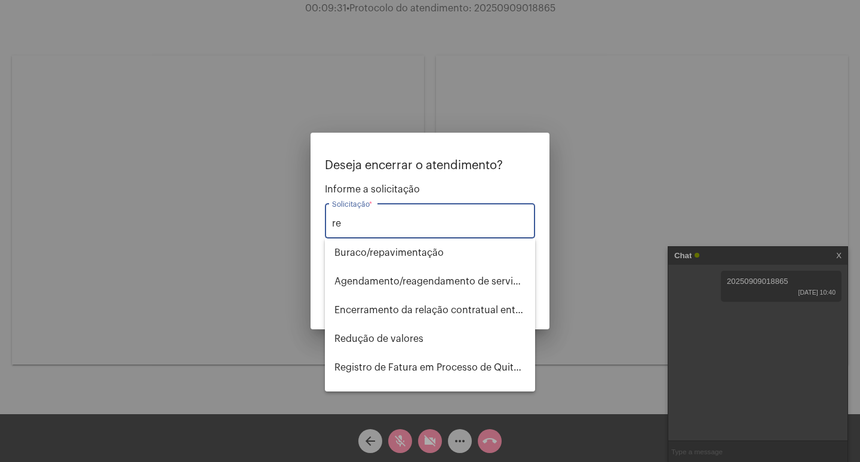
type input "r"
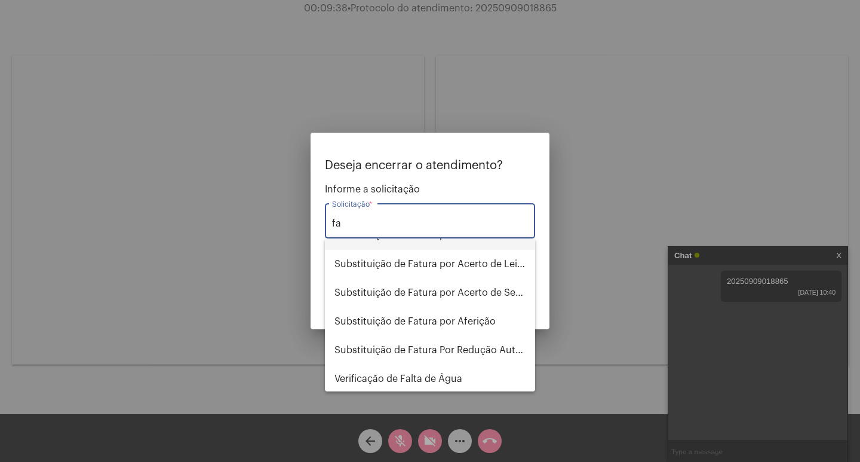
scroll to position [220, 0]
type input "fa"
click at [216, 260] on div at bounding box center [430, 231] width 860 height 462
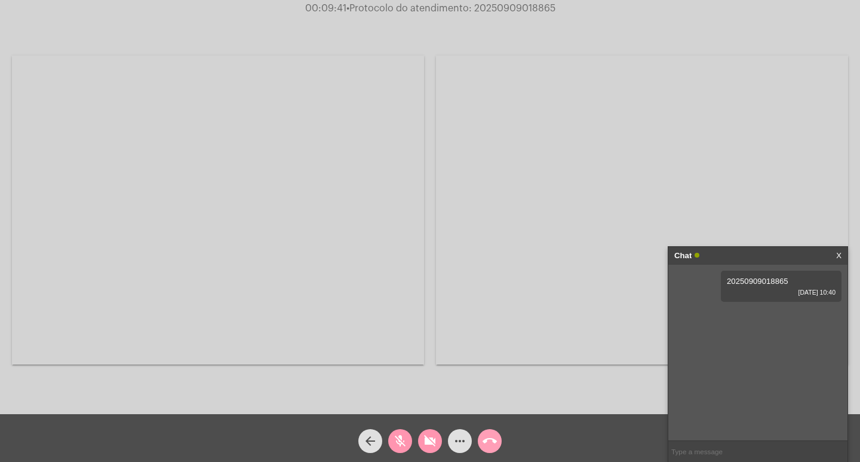
click at [478, 439] on button "call_end" at bounding box center [490, 441] width 24 height 24
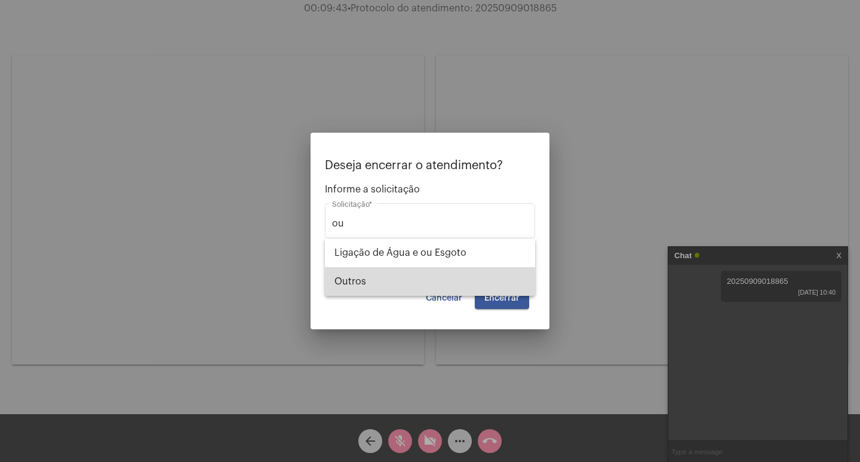
click at [406, 276] on span "Outros" at bounding box center [429, 281] width 191 height 29
type input "Outros"
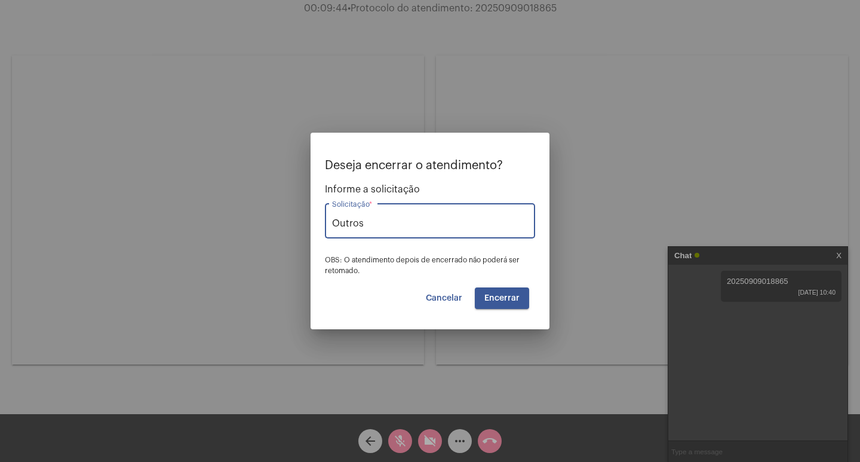
click at [473, 299] on div "Cancelar Encerrar" at bounding box center [430, 298] width 198 height 22
click at [489, 307] on button "Encerrar" at bounding box center [502, 298] width 54 height 22
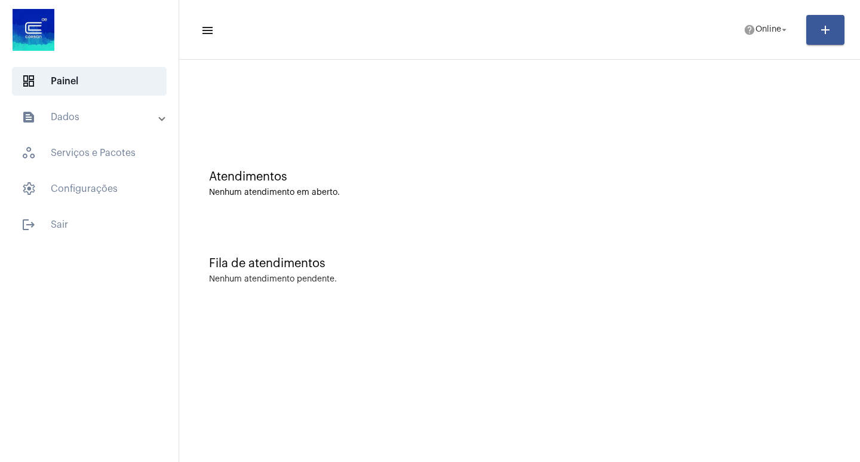
click at [755, 42] on mat-toolbar-row "menu help Online arrow_drop_down add" at bounding box center [519, 30] width 681 height 38
click at [751, 34] on mat-icon "help" at bounding box center [750, 30] width 12 height 12
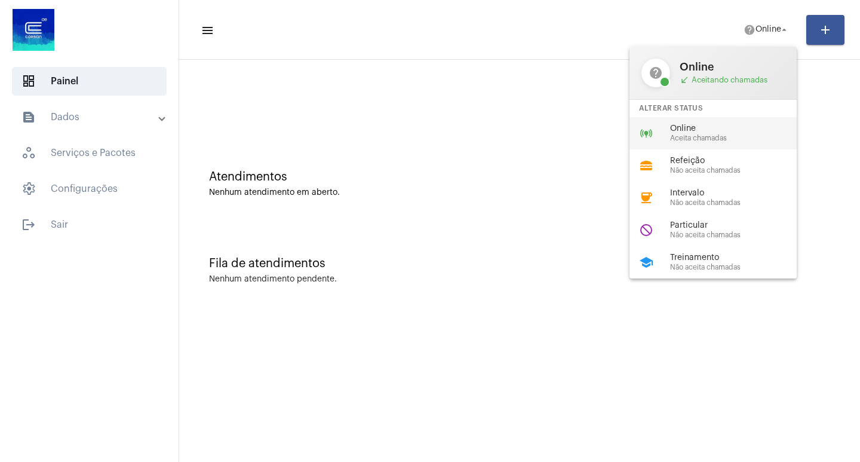
click at [732, 119] on div "online_prediction Online Aceita chamadas" at bounding box center [723, 133] width 186 height 32
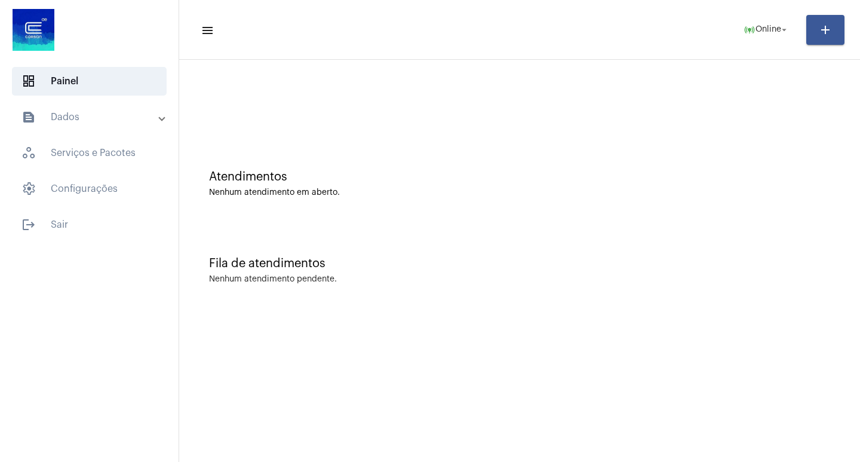
click at [84, 129] on mat-expansion-panel-header "text_snippet_outlined Dados" at bounding box center [92, 117] width 171 height 29
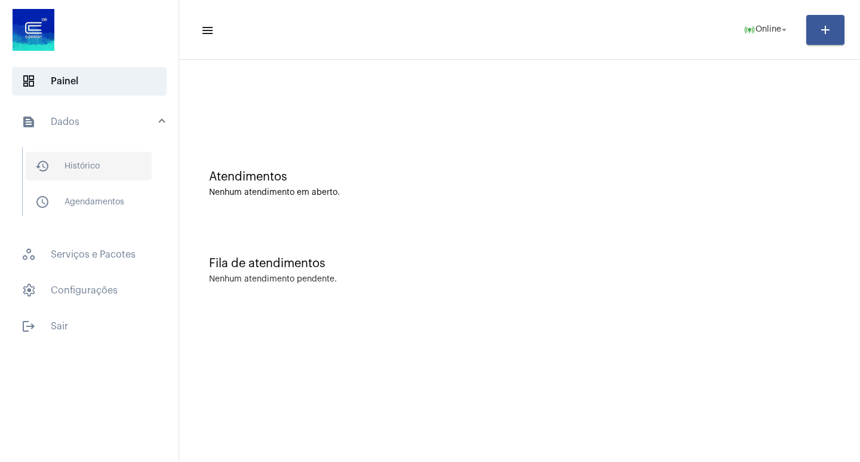
click at [81, 162] on span "history_outlined Histórico" at bounding box center [89, 166] width 126 height 29
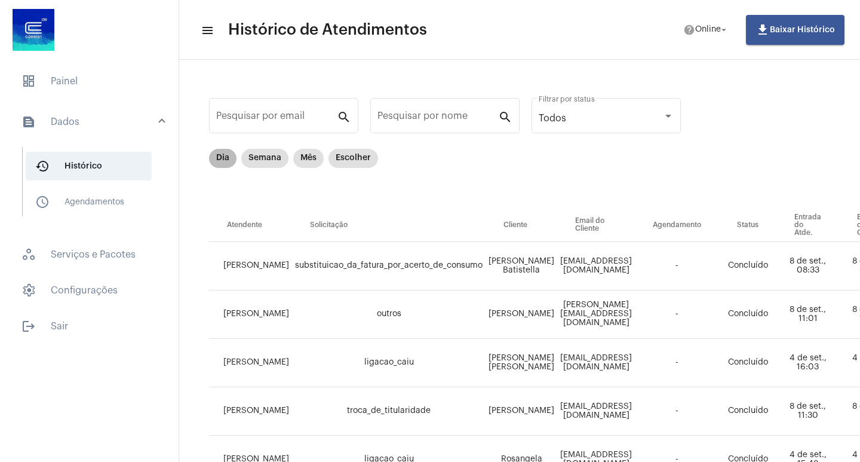
click at [228, 164] on mat-chip "Dia" at bounding box center [222, 158] width 27 height 19
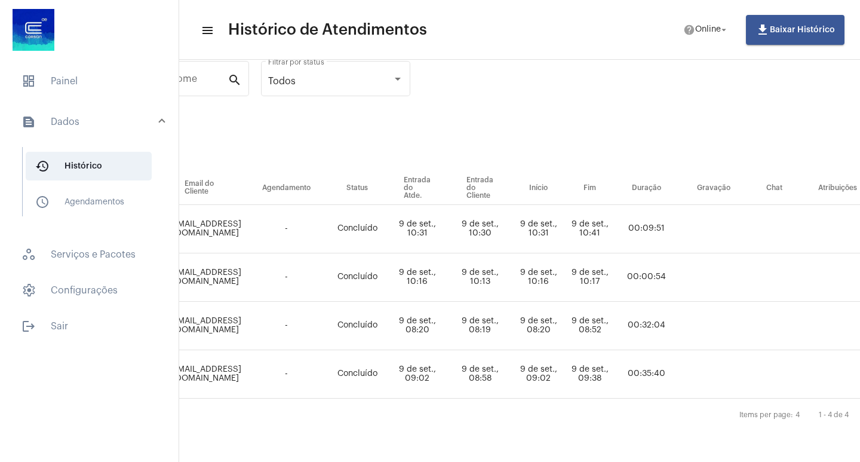
scroll to position [46, 0]
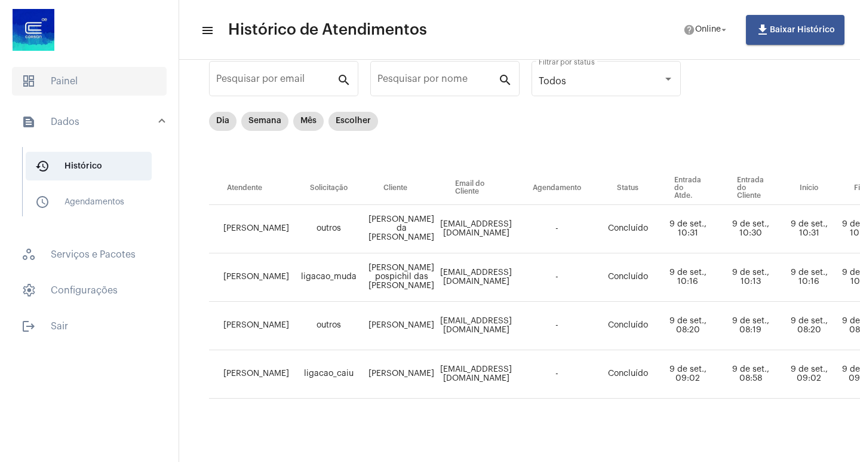
click at [94, 89] on span "dashboard Painel" at bounding box center [89, 81] width 155 height 29
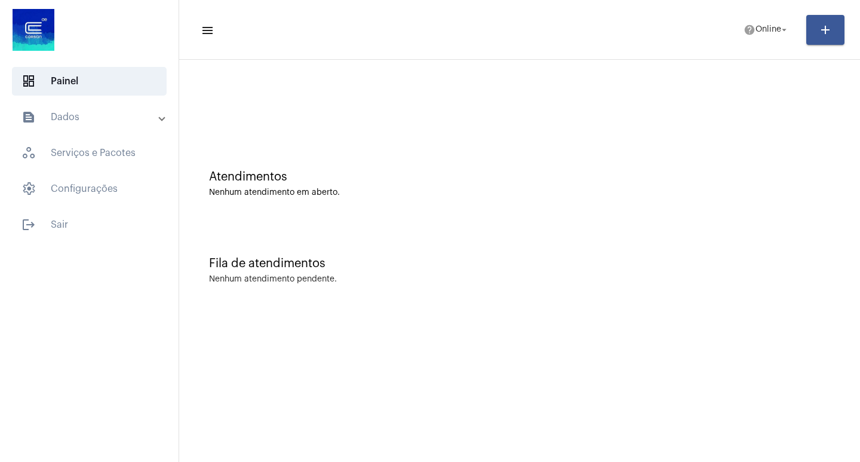
click at [750, 45] on mat-toolbar-row "menu help Online arrow_drop_down add" at bounding box center [519, 30] width 681 height 38
click at [756, 32] on span "Online" at bounding box center [769, 30] width 26 height 8
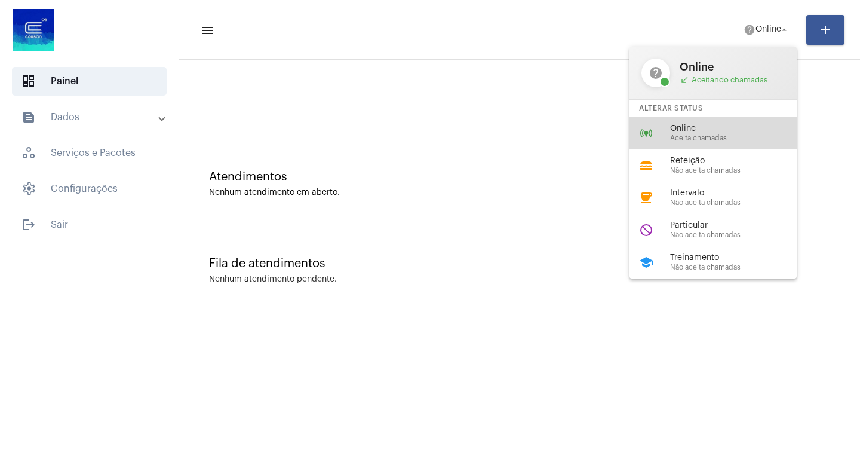
click at [730, 125] on span "Online" at bounding box center [738, 128] width 136 height 9
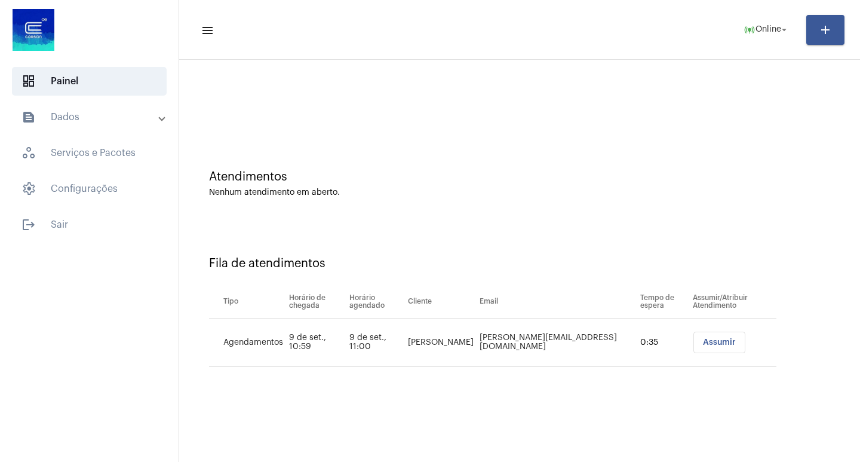
click at [693, 348] on button "Assumir" at bounding box center [719, 342] width 52 height 22
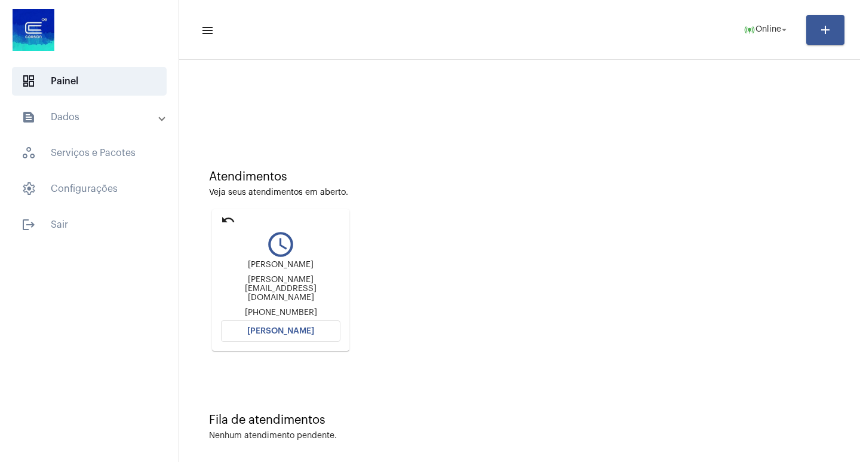
click at [262, 327] on span "[PERSON_NAME]" at bounding box center [280, 331] width 67 height 8
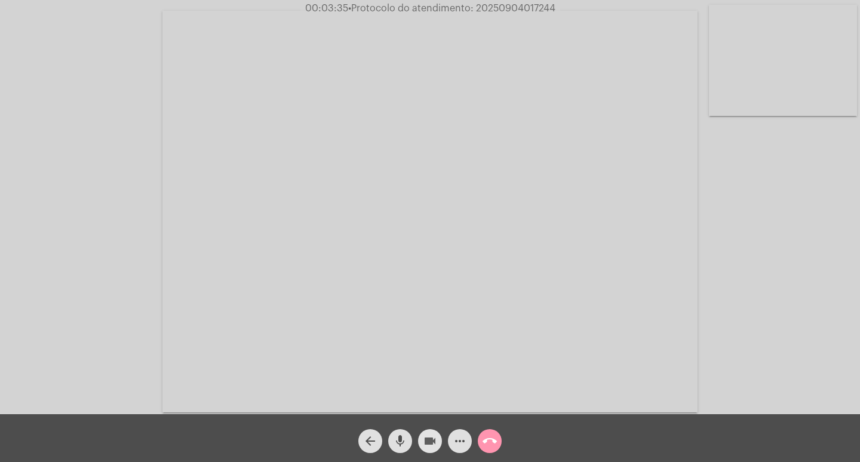
click at [426, 450] on span "videocam" at bounding box center [430, 441] width 14 height 24
drag, startPoint x: 401, startPoint y: 444, endPoint x: 379, endPoint y: 354, distance: 93.4
click at [401, 444] on mat-icon "mic" at bounding box center [400, 441] width 14 height 14
click at [426, 447] on mat-icon "videocam_off" at bounding box center [430, 441] width 14 height 14
click at [406, 437] on mat-icon "mic_off" at bounding box center [400, 441] width 14 height 14
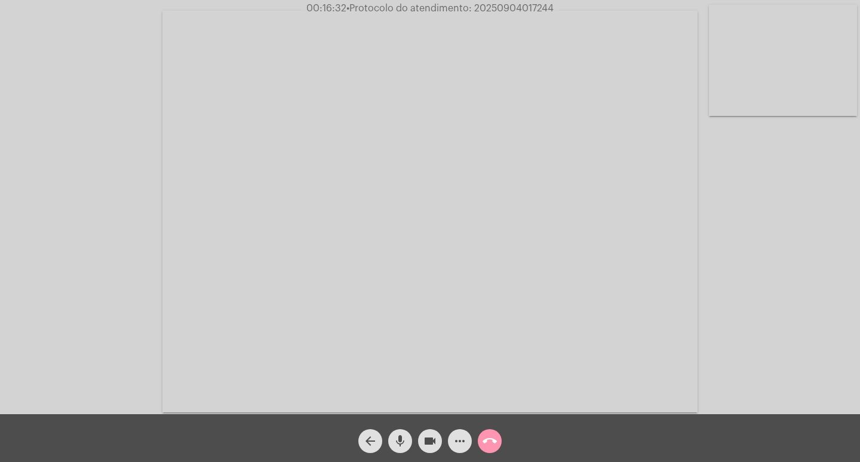
click at [425, 446] on mat-icon "videocam" at bounding box center [430, 441] width 14 height 14
click at [410, 443] on button "mic" at bounding box center [400, 441] width 24 height 24
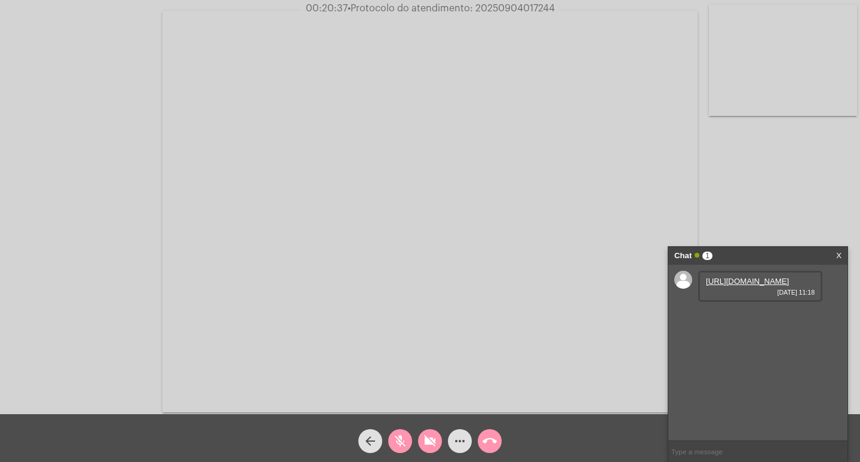
click at [780, 302] on div "https://neft-transfer-bucket.s3.amazonaws.com/temp-97f12cb6-aaec-d8a5-4cb8-f647…" at bounding box center [760, 286] width 124 height 31
click at [769, 285] on link "https://neft-transfer-bucket.s3.amazonaws.com/temp-97f12cb6-aaec-d8a5-4cb8-f647…" at bounding box center [747, 281] width 83 height 9
click at [759, 285] on link "https://neft-transfer-bucket.s3.amazonaws.com/temp-97f12cb6-aaec-d8a5-4cb8-f647…" at bounding box center [747, 281] width 83 height 9
click at [409, 443] on button "mic_off" at bounding box center [400, 441] width 24 height 24
click at [434, 441] on mat-icon "videocam_off" at bounding box center [430, 441] width 14 height 14
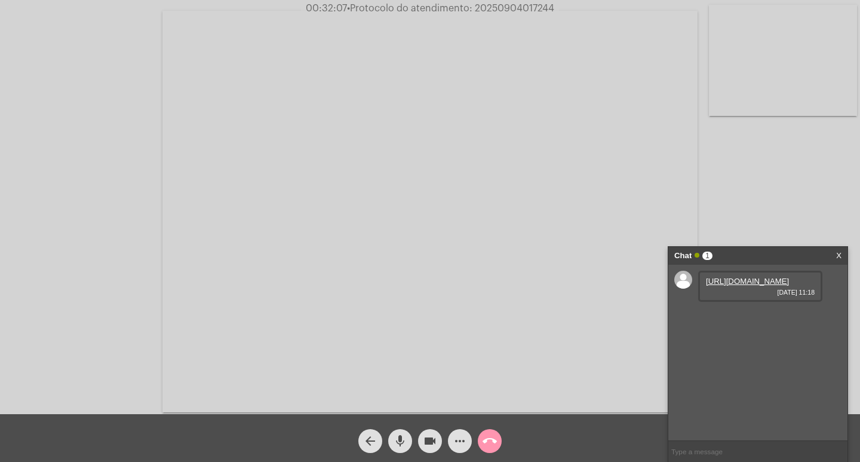
click at [503, 7] on span "• Protocolo do atendimento: 20250904017244" at bounding box center [450, 9] width 207 height 10
copy span "20250904017244"
click at [699, 446] on input "text" at bounding box center [757, 451] width 179 height 21
click at [561, 76] on video at bounding box center [429, 211] width 535 height 401
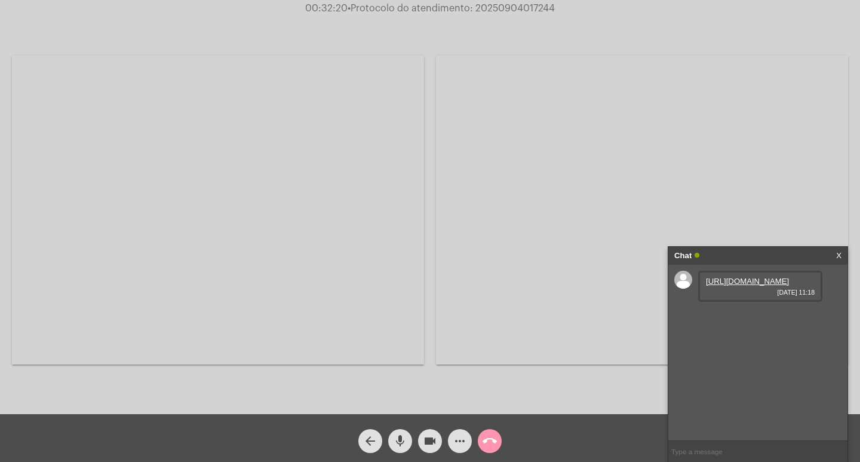
click at [401, 93] on video at bounding box center [218, 210] width 412 height 309
click at [434, 443] on mat-icon "videocam" at bounding box center [430, 441] width 14 height 14
click at [410, 443] on button "mic" at bounding box center [400, 441] width 24 height 24
click at [480, 11] on span "• Protocolo do atendimento: 20250904017244" at bounding box center [451, 9] width 207 height 10
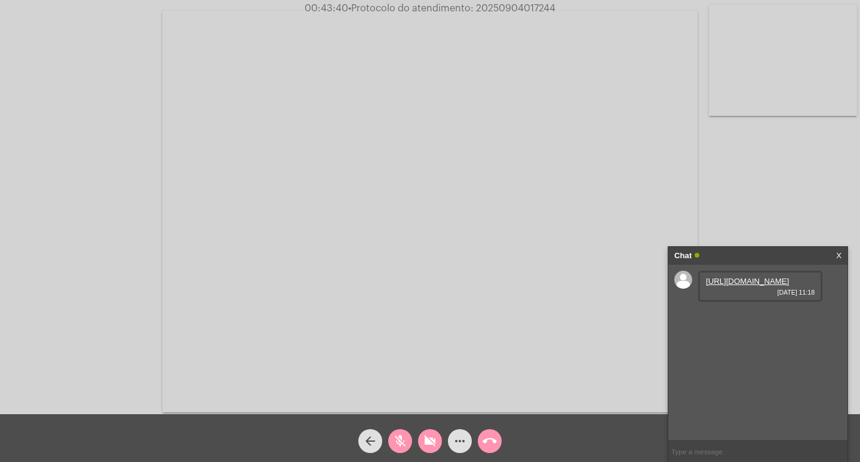
copy span "20250904017244"
click at [523, 127] on video at bounding box center [429, 211] width 535 height 401
drag, startPoint x: 300, startPoint y: 133, endPoint x: 255, endPoint y: 7, distance: 133.2
click at [296, 127] on video at bounding box center [218, 210] width 412 height 309
click at [431, 444] on mat-icon "videocam_off" at bounding box center [430, 441] width 14 height 14
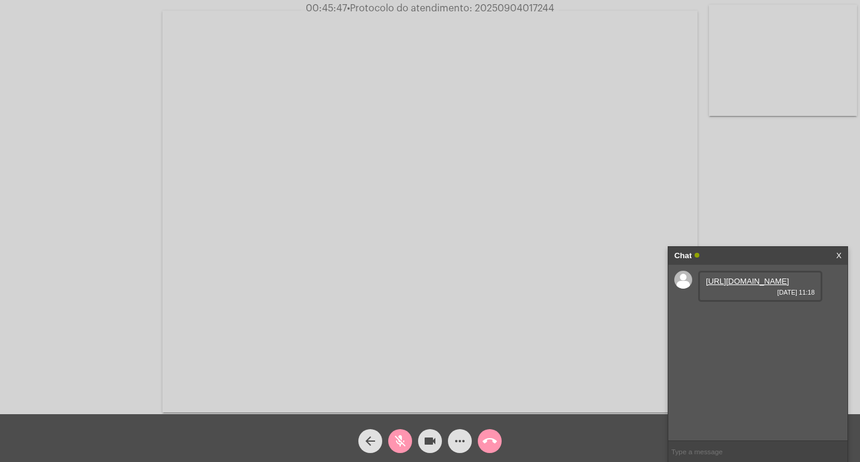
click at [403, 443] on mat-icon "mic_off" at bounding box center [400, 441] width 14 height 14
click at [758, 191] on div "Acessando Câmera e Microfone..." at bounding box center [430, 210] width 858 height 414
click at [690, 450] on input "text" at bounding box center [757, 451] width 179 height 21
drag, startPoint x: 690, startPoint y: 450, endPoint x: 684, endPoint y: 465, distance: 16.4
click at [464, 443] on mat-icon "more_horiz" at bounding box center [460, 441] width 14 height 14
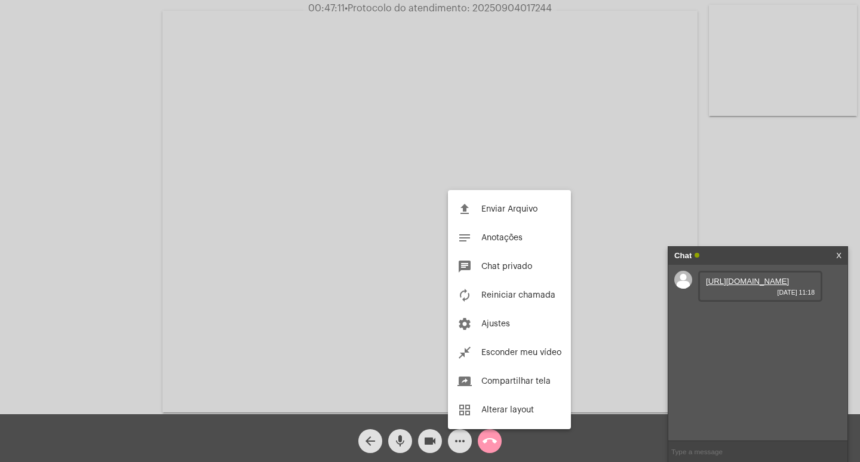
click at [407, 406] on div at bounding box center [430, 231] width 860 height 462
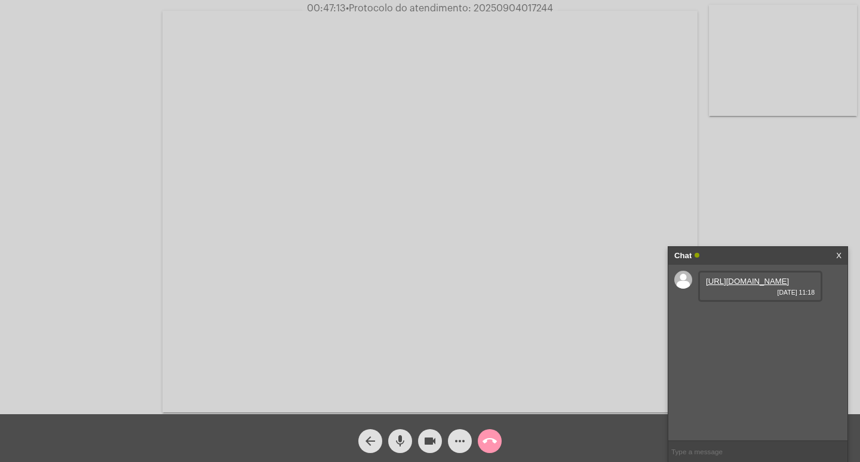
click at [690, 449] on input "text" at bounding box center [757, 451] width 179 height 21
paste input "20250904017244"
type input "20250904017244"
click at [433, 432] on span "videocam" at bounding box center [430, 441] width 14 height 24
click at [403, 438] on mat-icon "mic" at bounding box center [400, 441] width 14 height 14
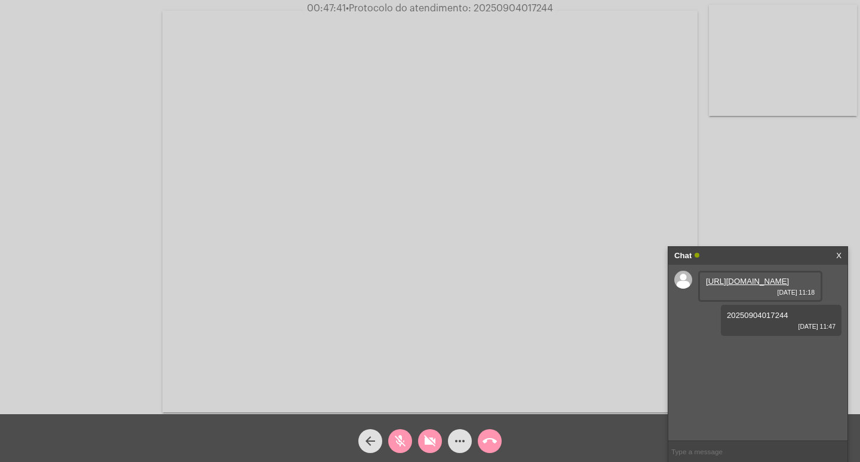
click at [459, 436] on mat-icon "more_horiz" at bounding box center [460, 441] width 14 height 14
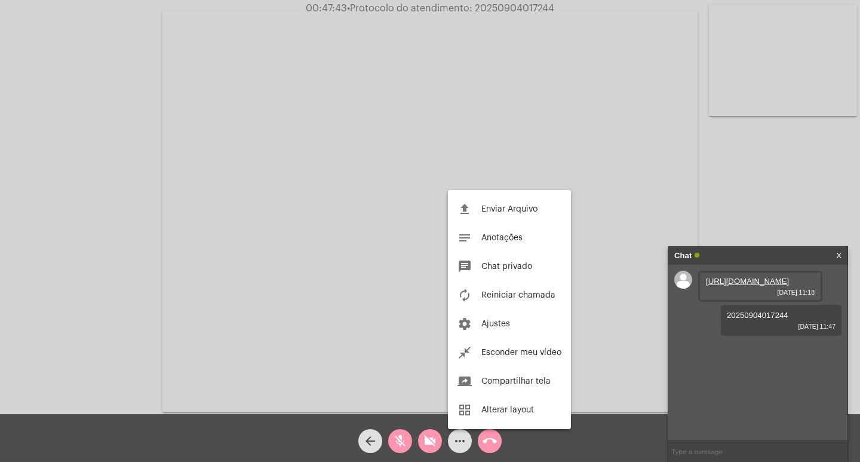
click at [322, 406] on div at bounding box center [430, 231] width 860 height 462
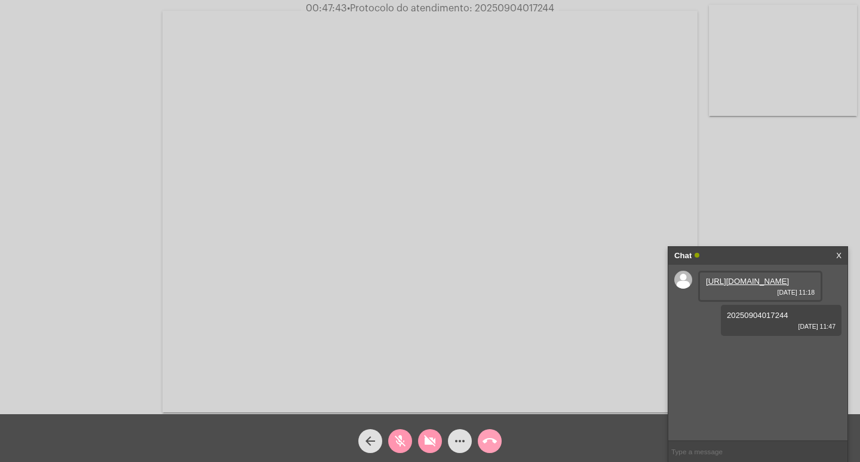
click at [499, 435] on button "call_end" at bounding box center [490, 441] width 24 height 24
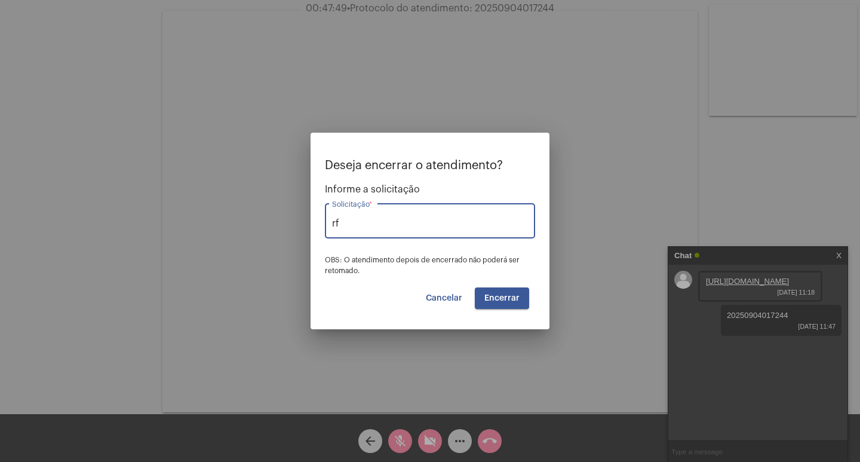
type input "r"
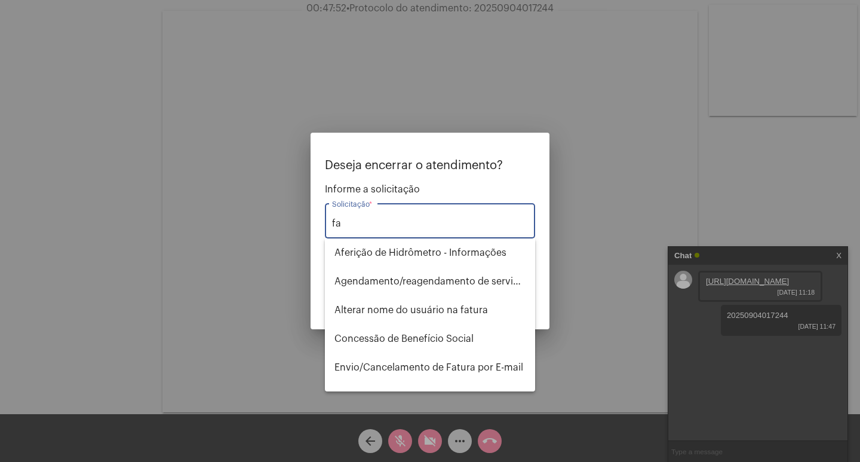
type input "f"
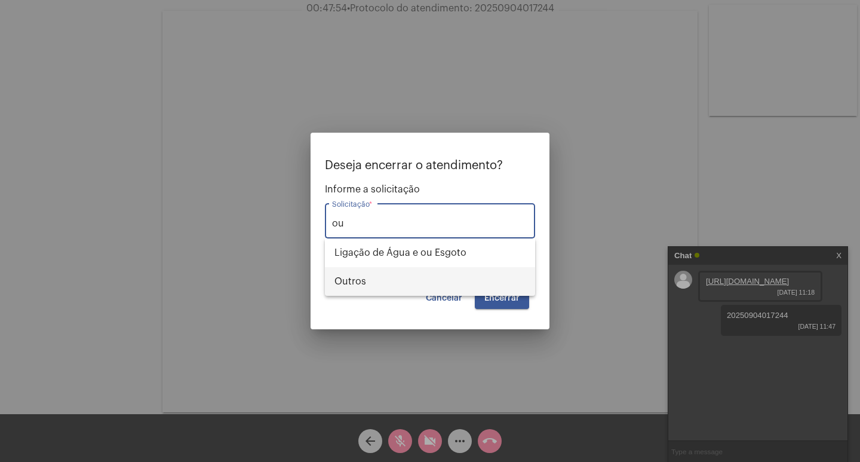
drag, startPoint x: 348, startPoint y: 275, endPoint x: 354, endPoint y: 276, distance: 6.7
click at [348, 275] on span "Outros" at bounding box center [429, 281] width 191 height 29
type input "Outros"
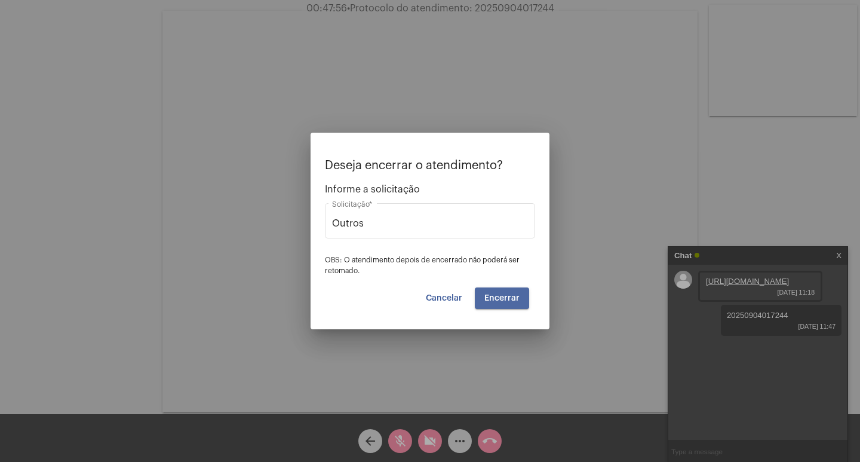
click at [504, 291] on button "Encerrar" at bounding box center [502, 298] width 54 height 22
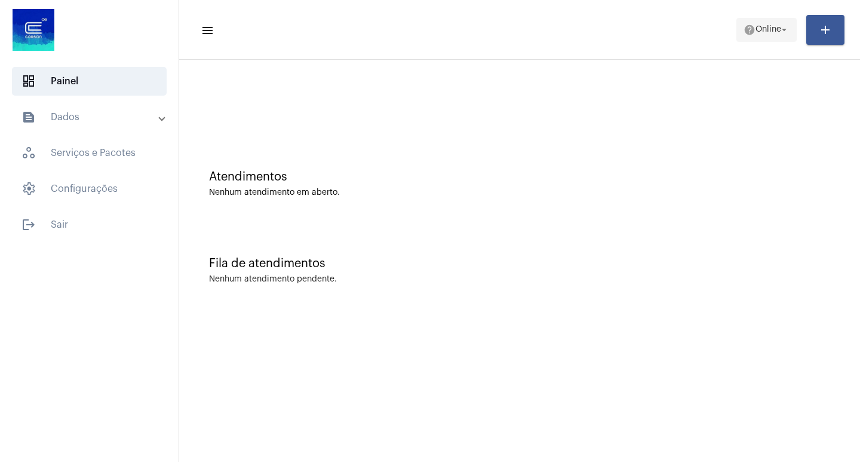
click at [757, 27] on span "Online" at bounding box center [769, 30] width 26 height 8
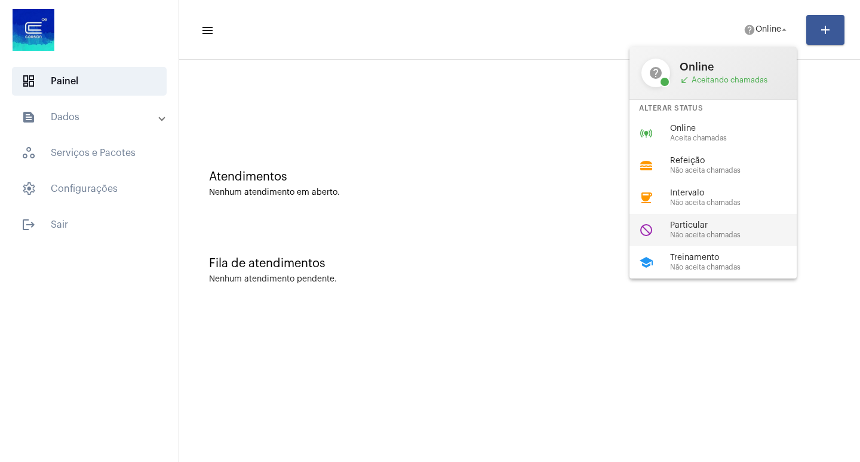
click at [710, 221] on span "Particular" at bounding box center [738, 225] width 136 height 9
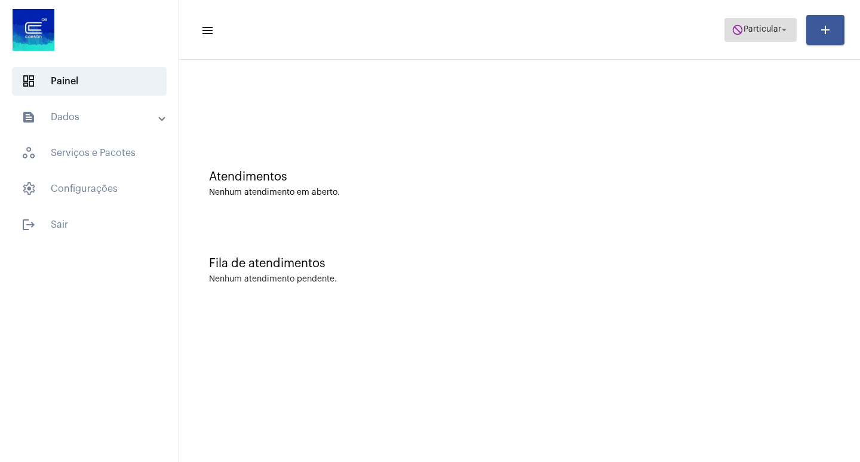
click at [760, 35] on span "do_not_disturb Particular arrow_drop_down" at bounding box center [761, 30] width 58 height 22
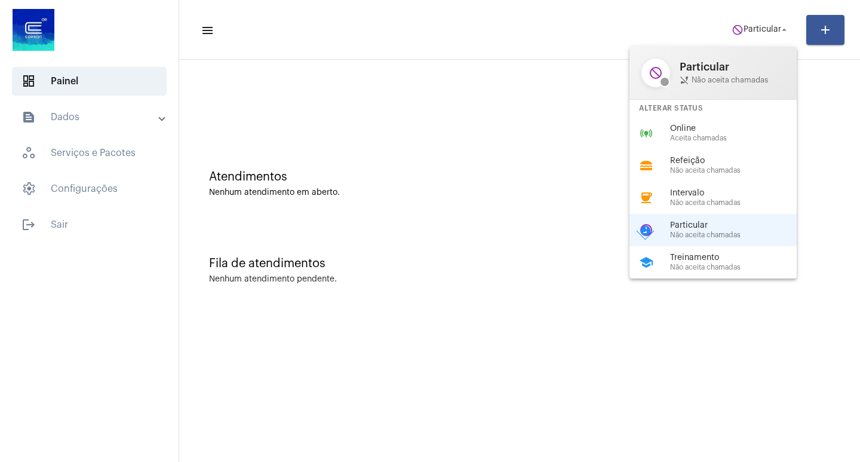
click at [723, 128] on span "Online" at bounding box center [738, 128] width 136 height 9
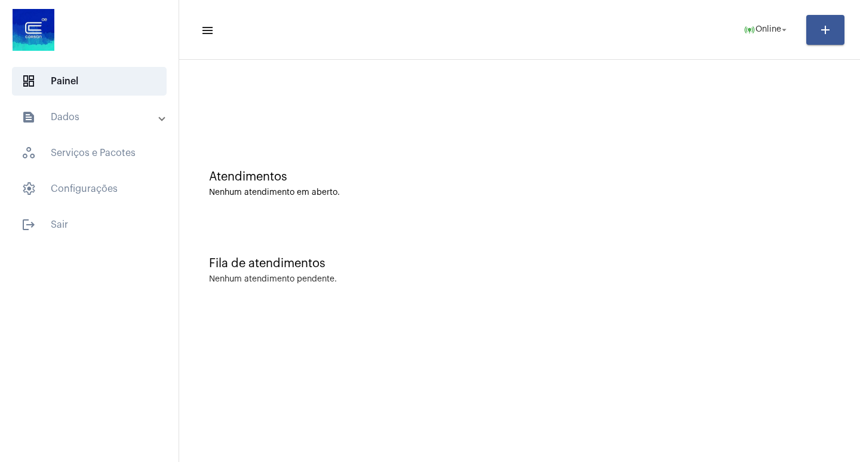
click at [108, 119] on mat-panel-title "text_snippet_outlined Dados" at bounding box center [91, 117] width 138 height 14
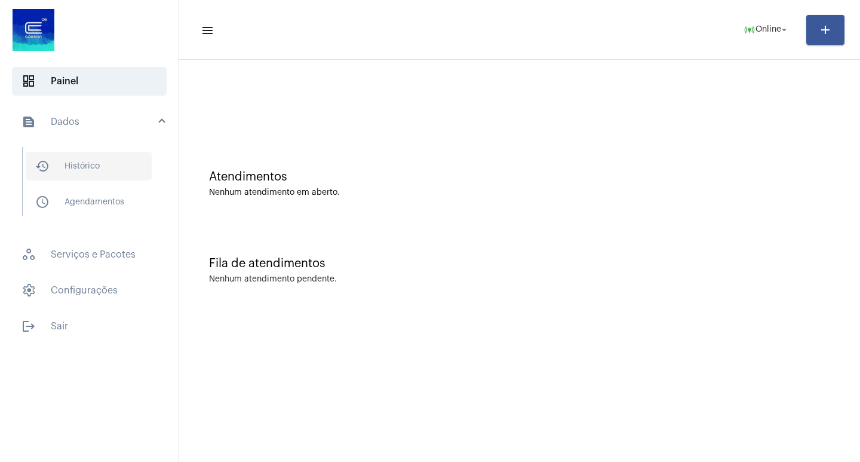
click at [116, 173] on span "history_outlined Histórico" at bounding box center [89, 166] width 126 height 29
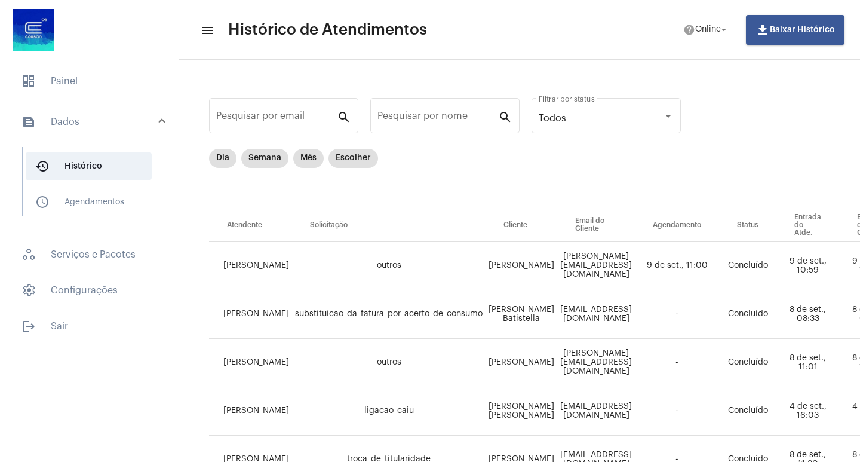
click at [113, 57] on div at bounding box center [89, 31] width 179 height 62
click at [124, 72] on span "dashboard Painel" at bounding box center [89, 81] width 155 height 29
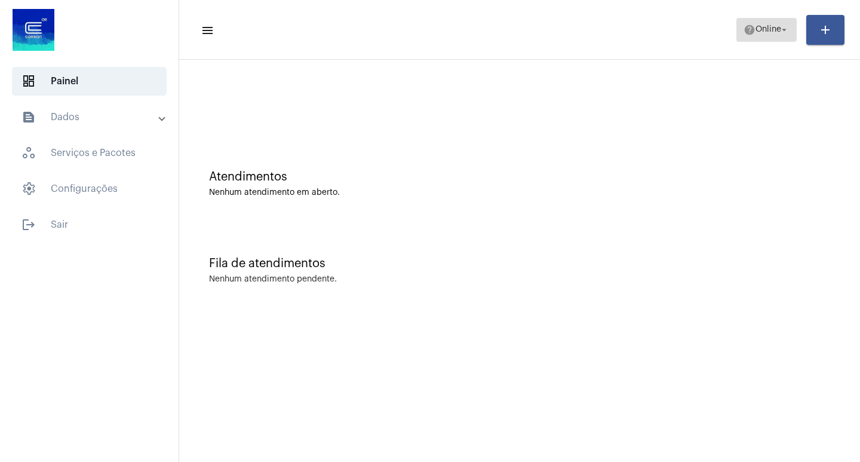
click at [744, 21] on span "help Online arrow_drop_down" at bounding box center [767, 30] width 46 height 22
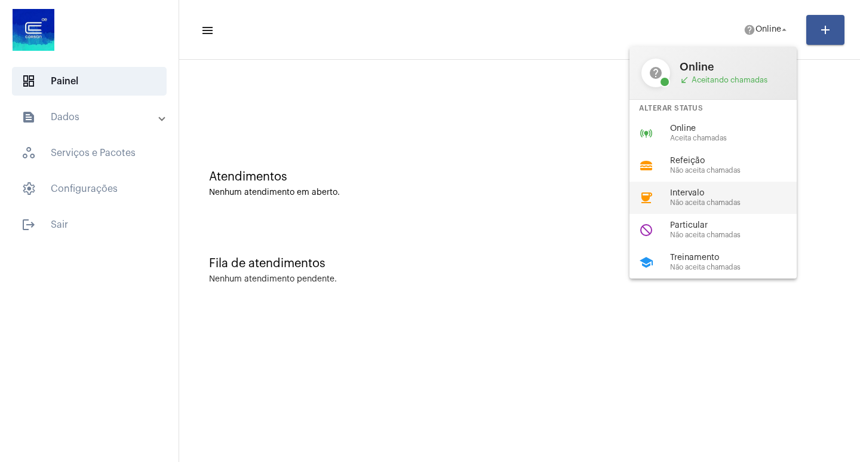
click at [668, 193] on div "coffee Intervalo Não aceita chamadas" at bounding box center [723, 198] width 186 height 32
